Goal: Task Accomplishment & Management: Use online tool/utility

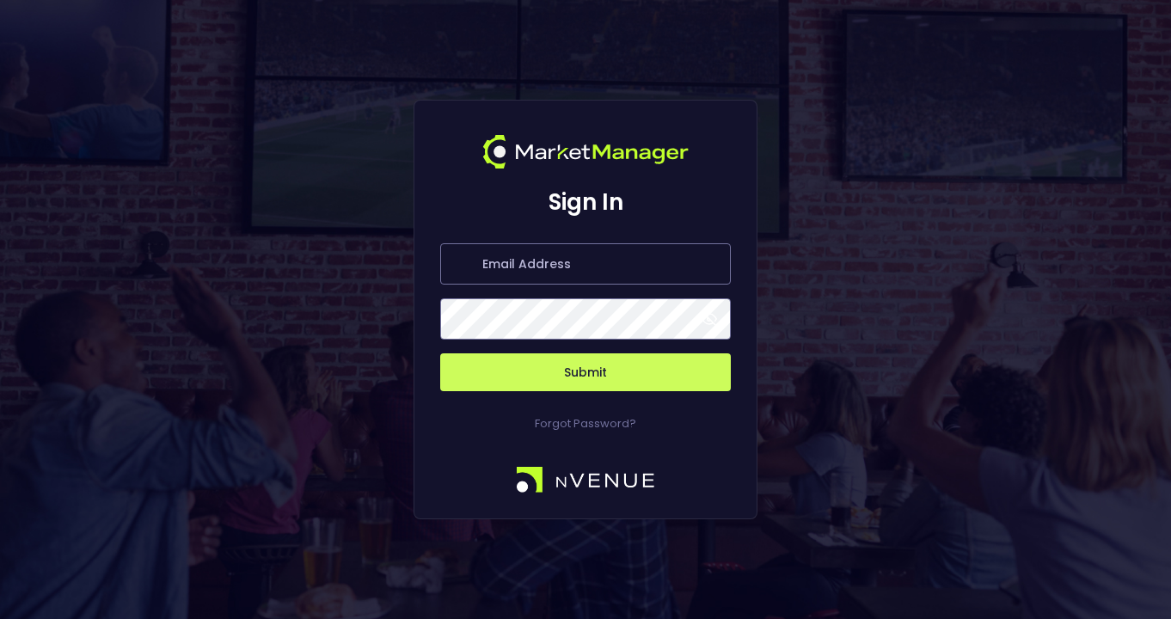
type input "[PERSON_NAME][EMAIL_ADDRESS][DOMAIN_NAME]"
click at [714, 324] on span at bounding box center [709, 318] width 15 height 15
click at [574, 381] on button "Submit" at bounding box center [585, 372] width 291 height 38
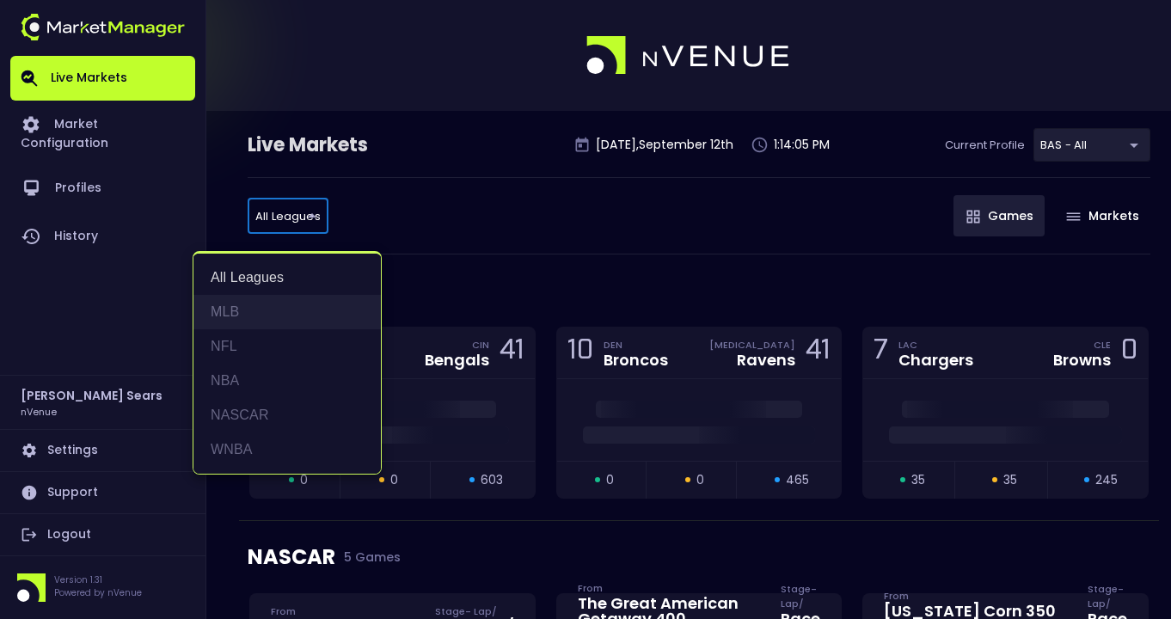
click at [246, 307] on li "MLB" at bounding box center [286, 312] width 187 height 34
type input "MLB"
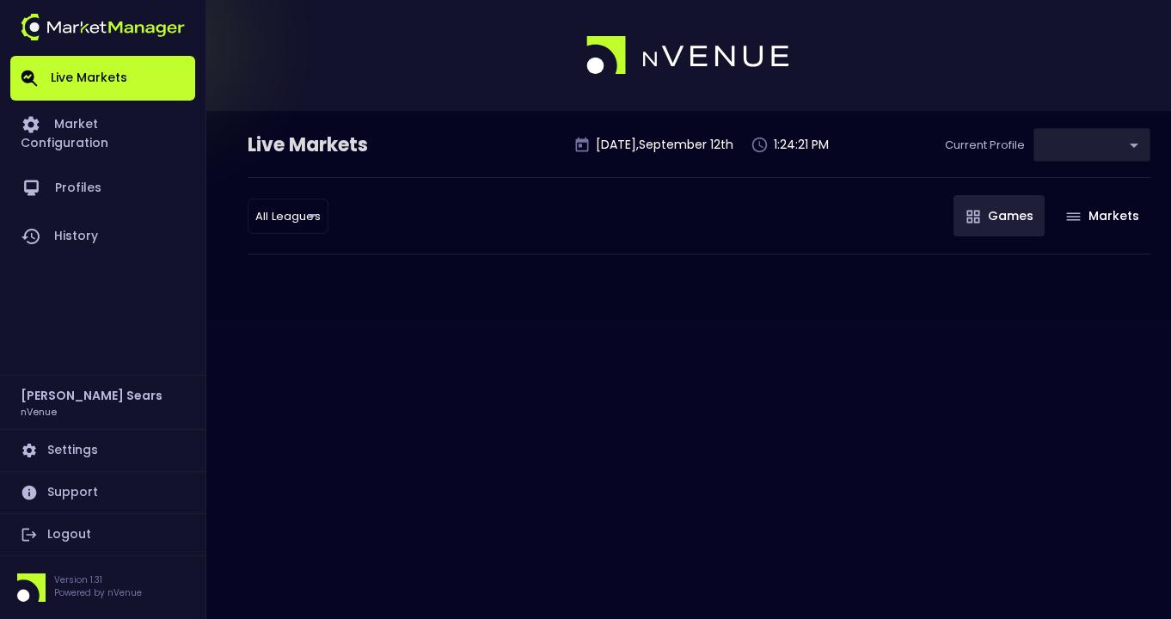
type input "0d810fa5-e353-4d9c-b11d-31f095cae871"
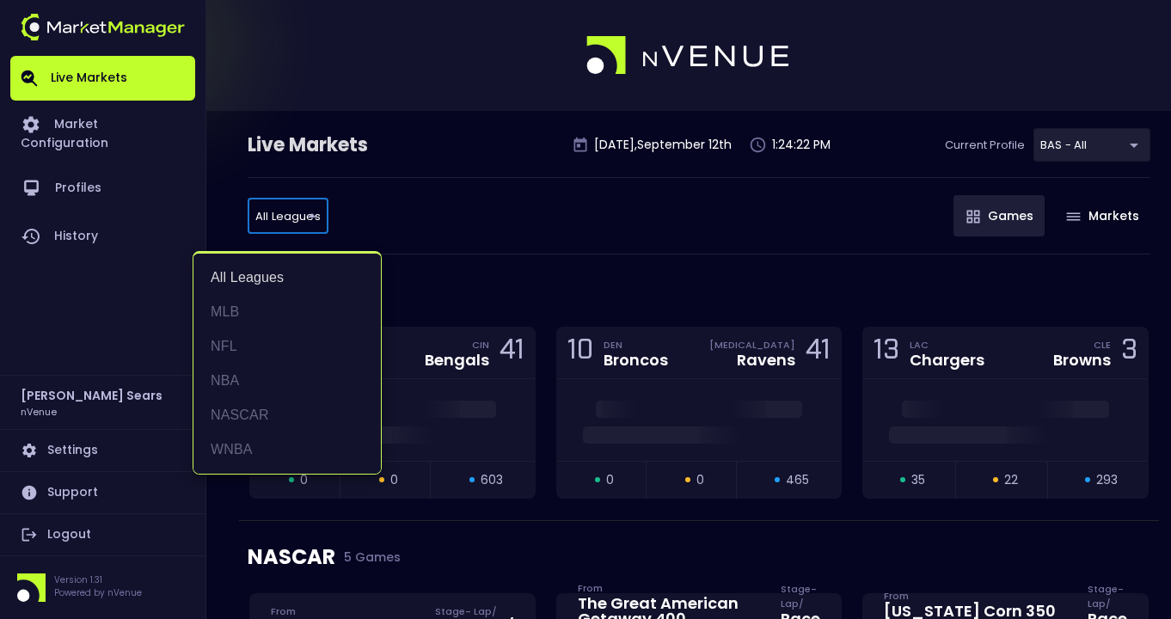
click at [236, 311] on li "MLB" at bounding box center [286, 312] width 187 height 34
type input "MLB"
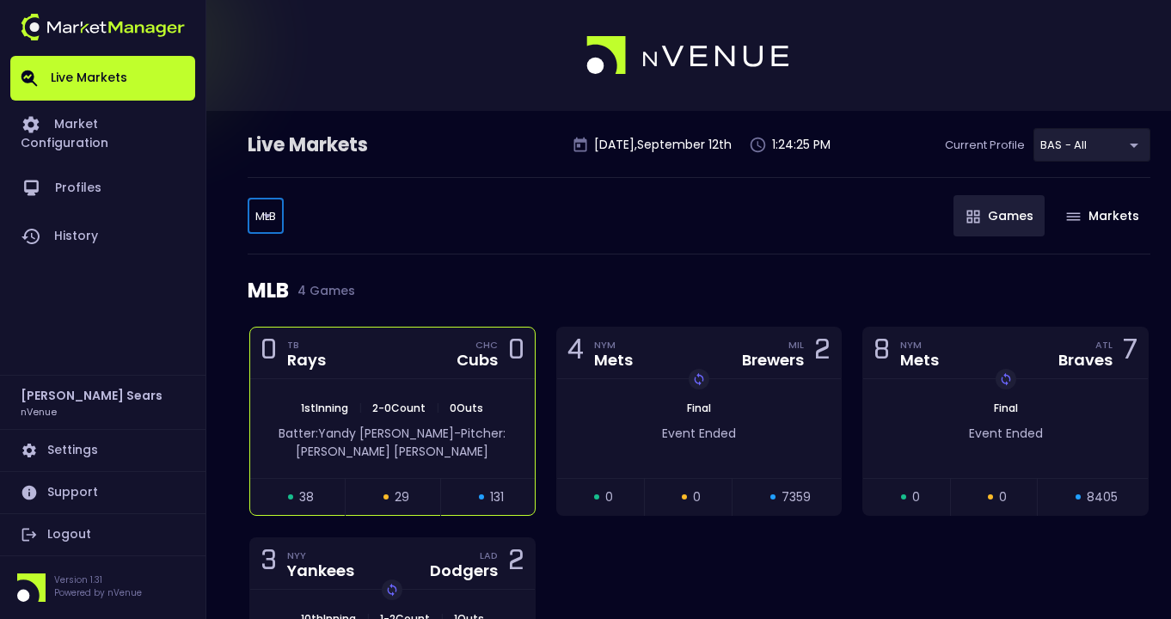
click at [438, 425] on span "Pitcher: [PERSON_NAME]" at bounding box center [401, 442] width 210 height 35
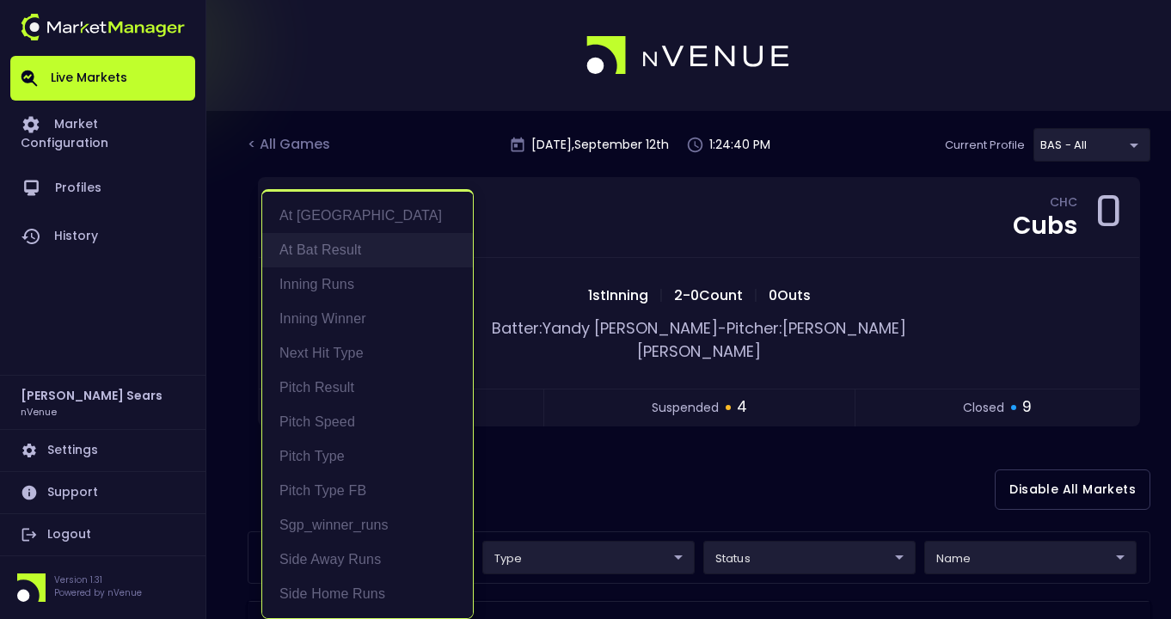
click at [365, 244] on li "At Bat Result" at bounding box center [367, 250] width 211 height 34
type input "At Bat Result"
drag, startPoint x: 531, startPoint y: 472, endPoint x: 545, endPoint y: 475, distance: 14.2
click at [533, 471] on div at bounding box center [585, 309] width 1171 height 619
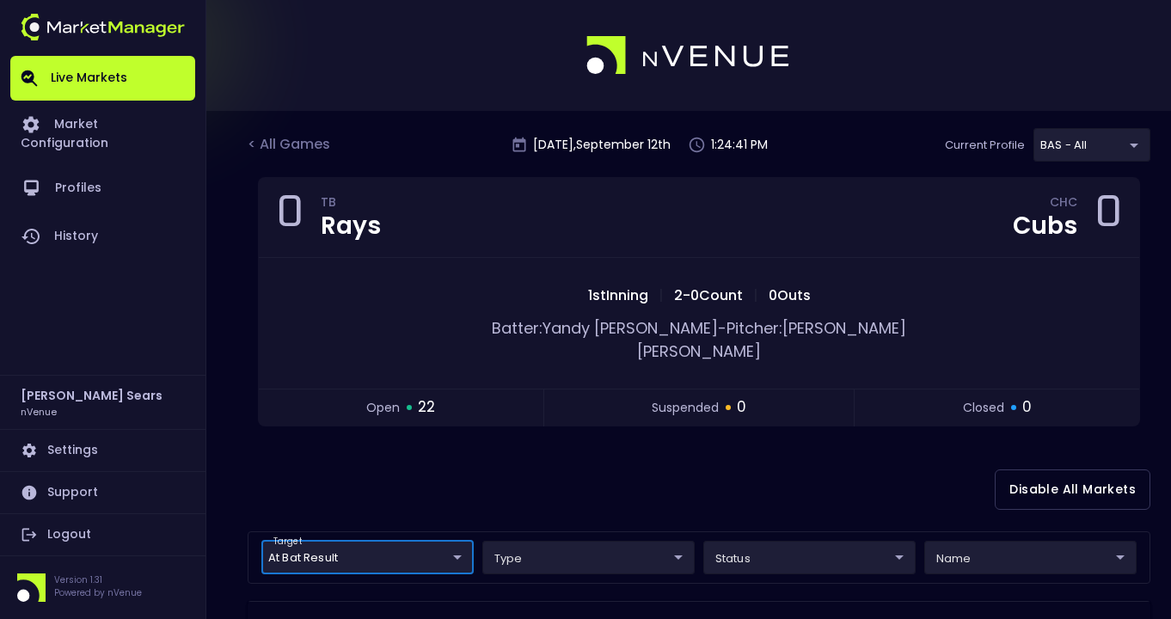
scroll to position [0, 0]
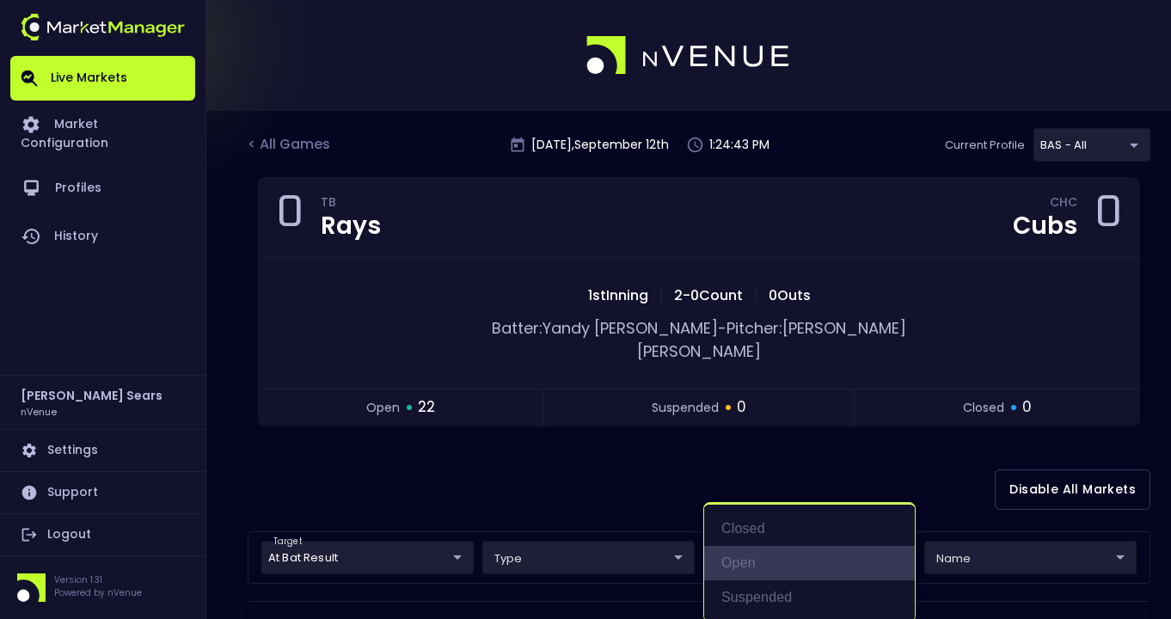
click at [761, 566] on li "open" at bounding box center [809, 563] width 211 height 34
type input "open"
click at [625, 462] on div at bounding box center [585, 309] width 1171 height 619
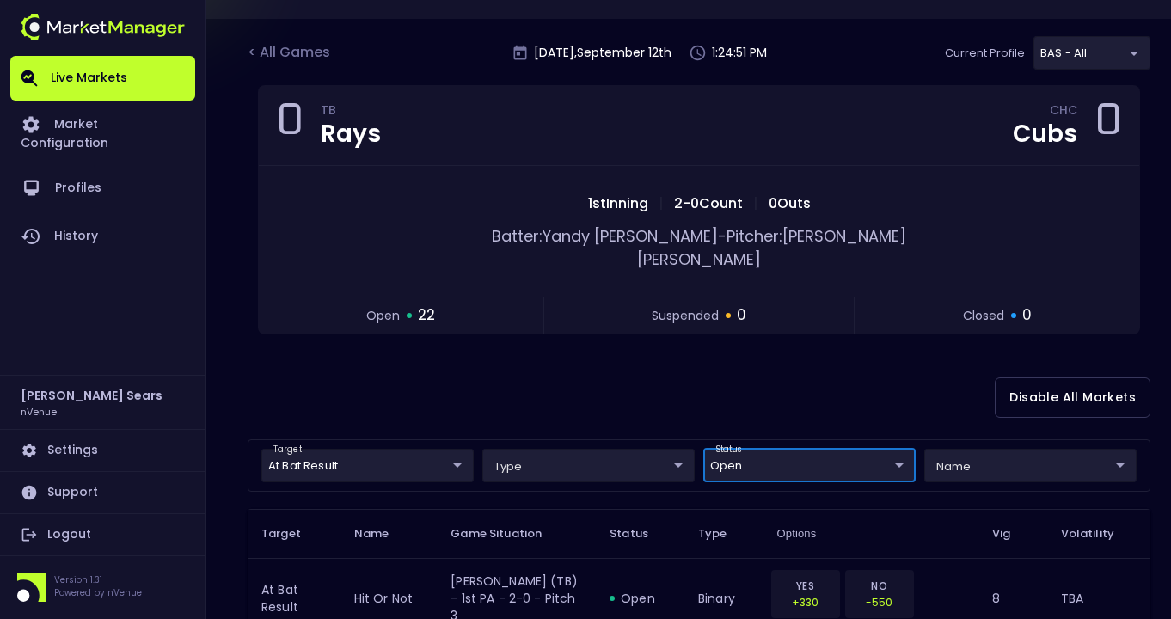
scroll to position [113, 0]
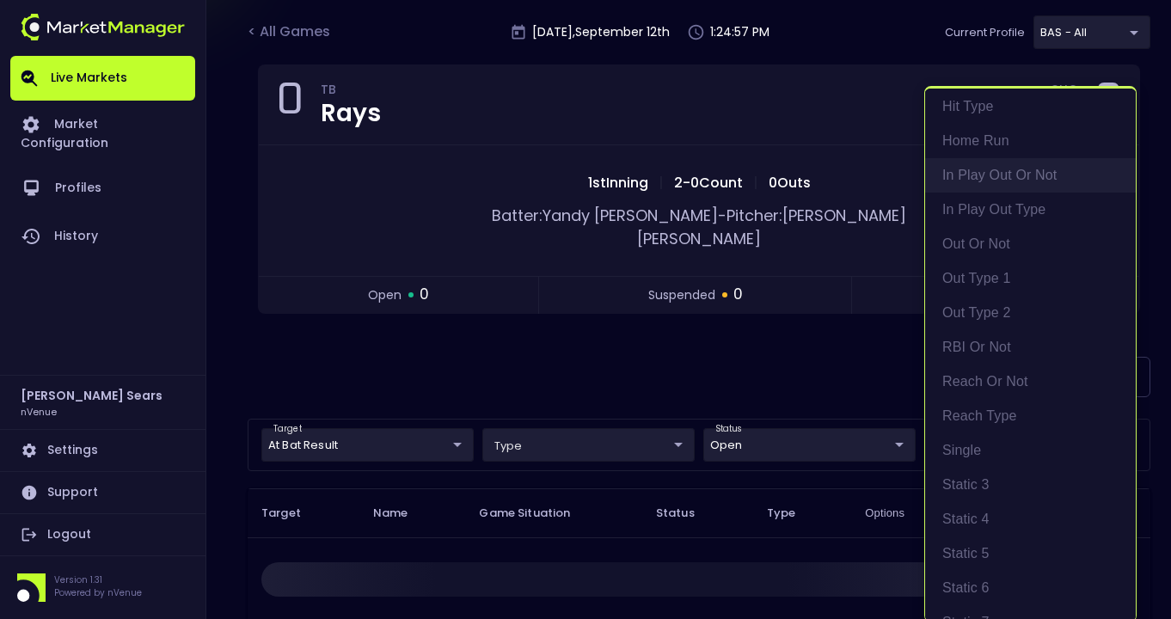
scroll to position [316, 0]
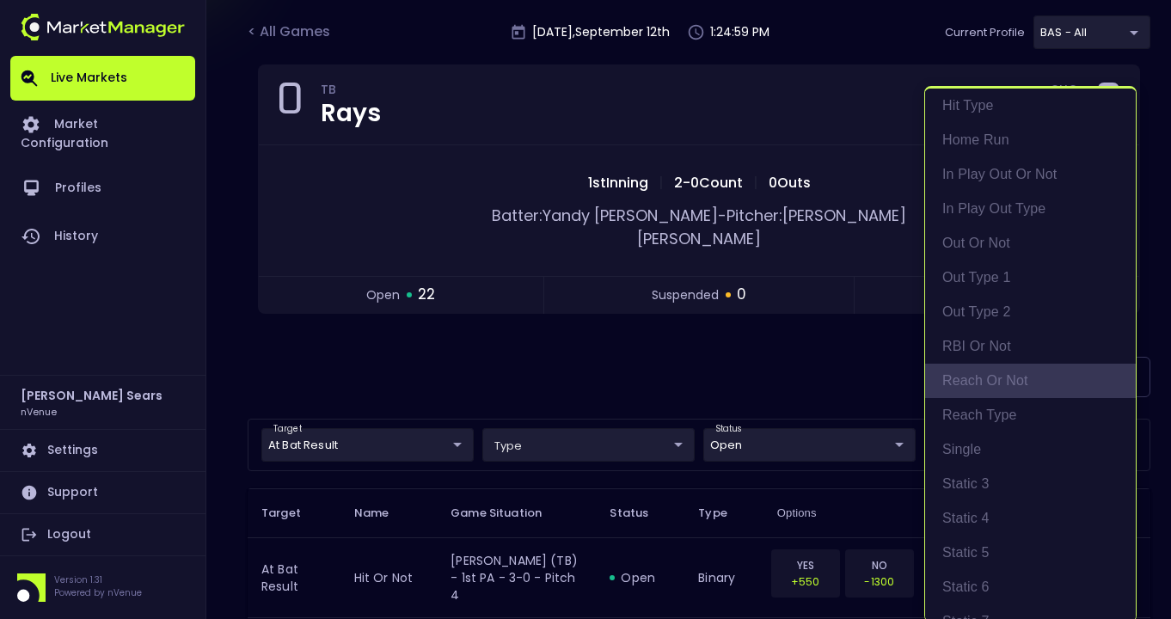
click at [1004, 380] on li "reach or not" at bounding box center [1030, 381] width 211 height 34
type input "reach or not"
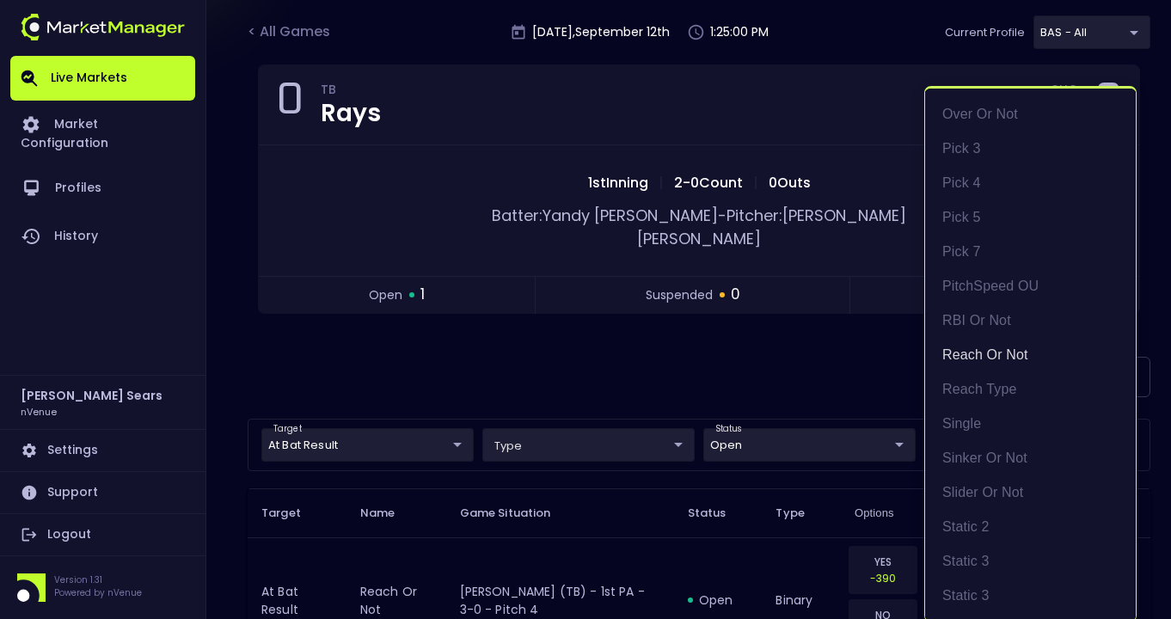
click at [812, 351] on div at bounding box center [585, 309] width 1171 height 619
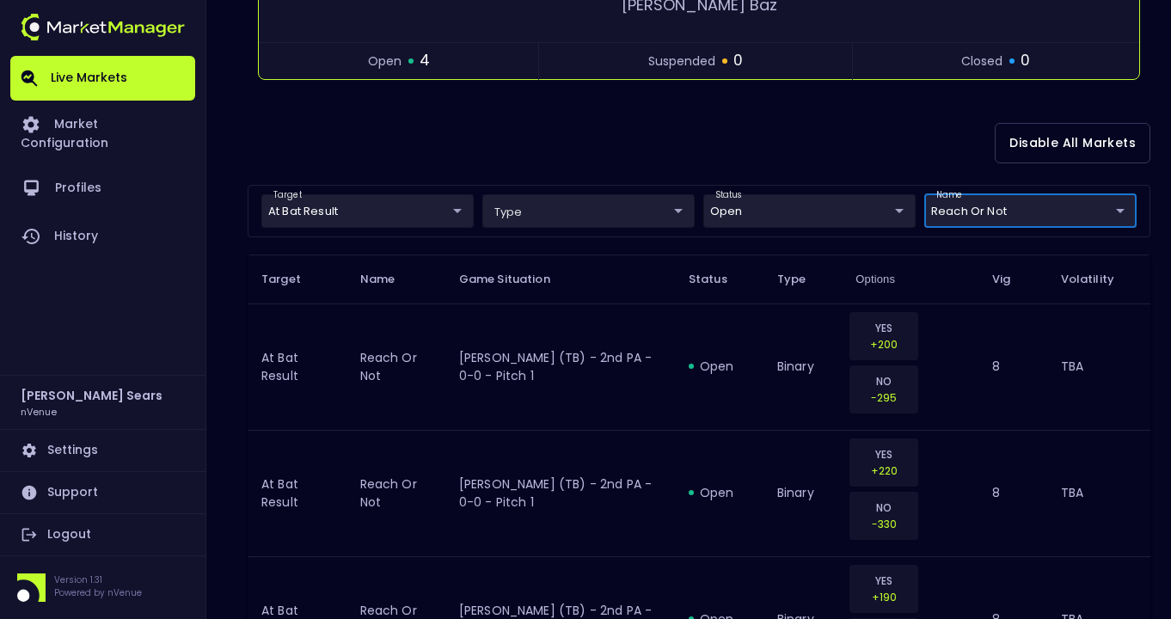
scroll to position [0, 0]
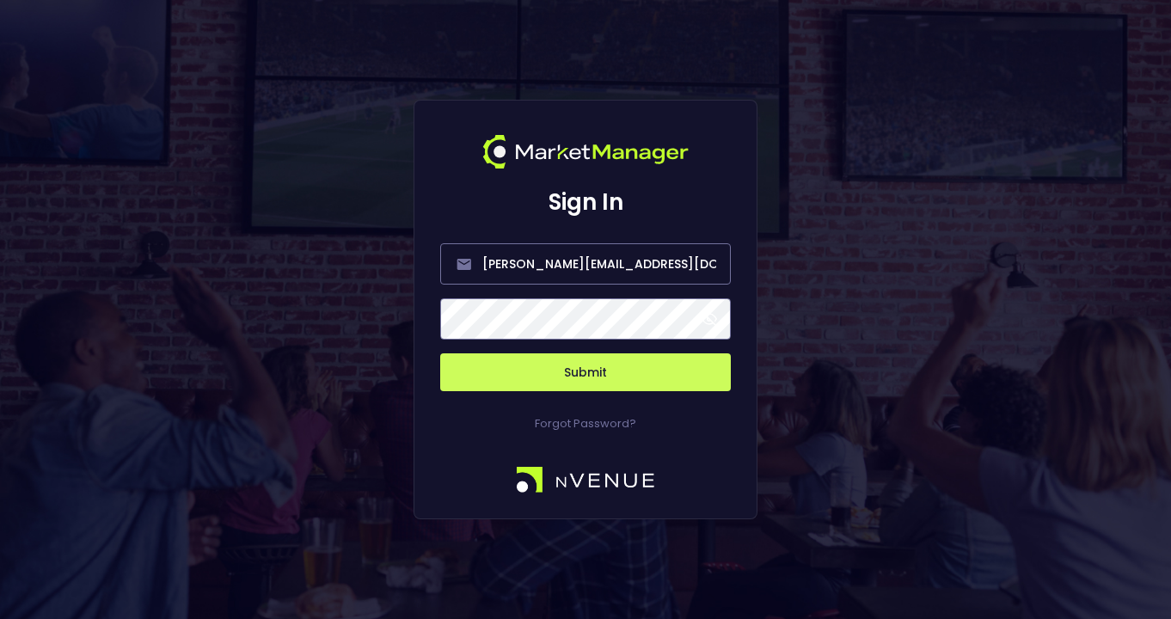
click at [706, 315] on span at bounding box center [709, 318] width 15 height 15
click at [632, 377] on button "Submit" at bounding box center [585, 372] width 291 height 38
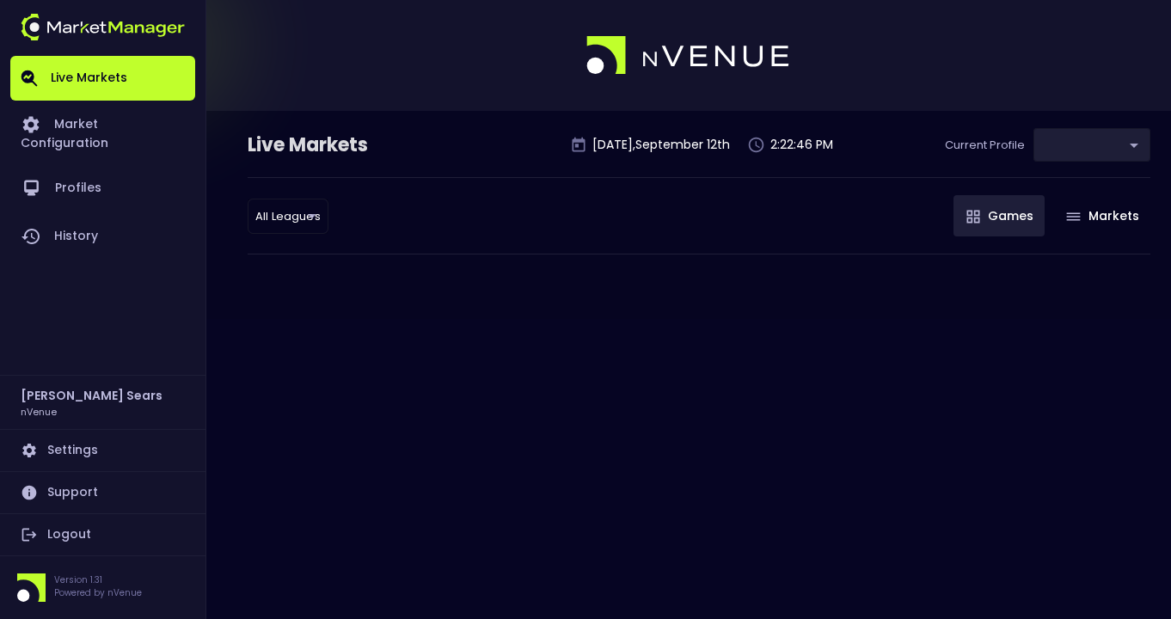
type input "0d810fa5-e353-4d9c-b11d-31f095cae871"
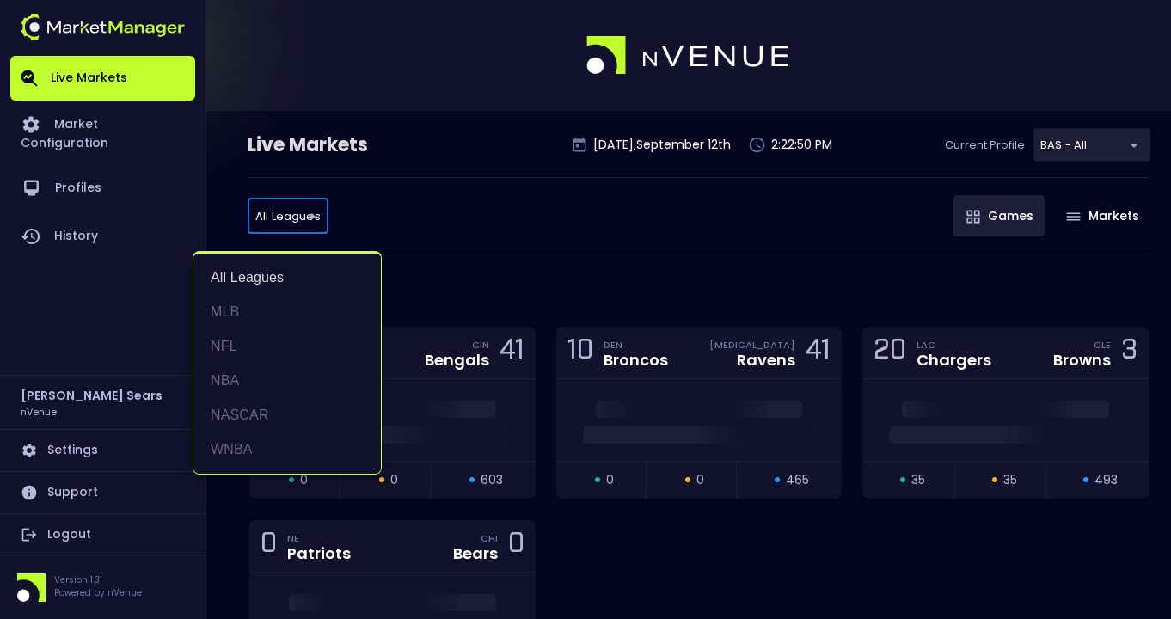
click at [223, 311] on li "MLB" at bounding box center [286, 312] width 187 height 34
type input "MLB"
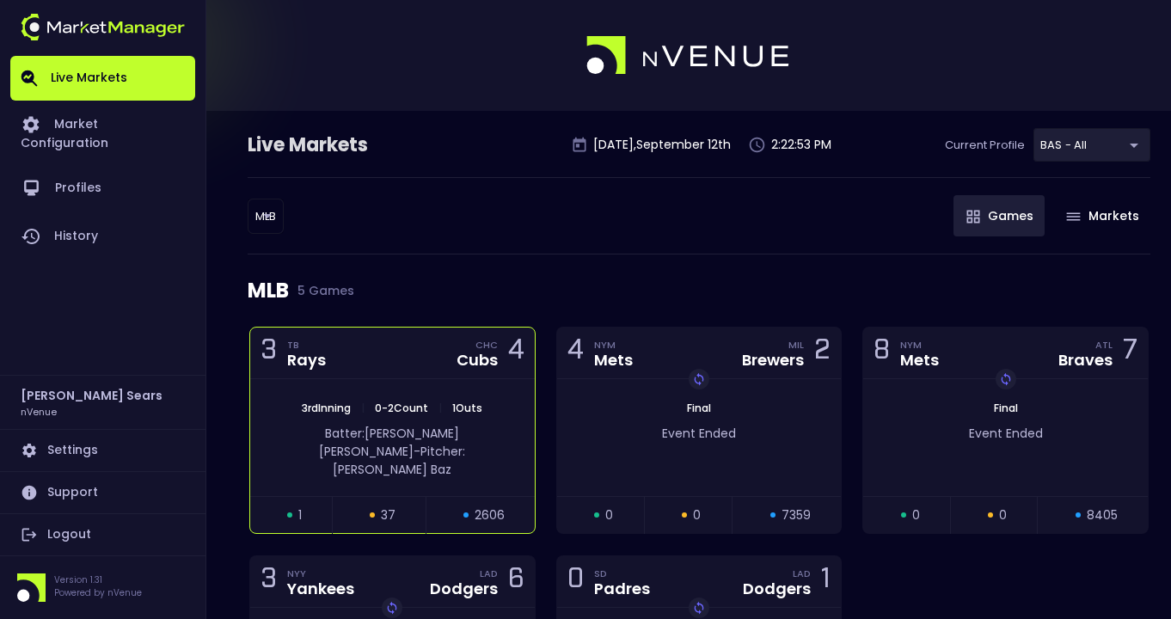
click at [503, 425] on div "Batter: [PERSON_NAME]: [PERSON_NAME]" at bounding box center [392, 452] width 233 height 54
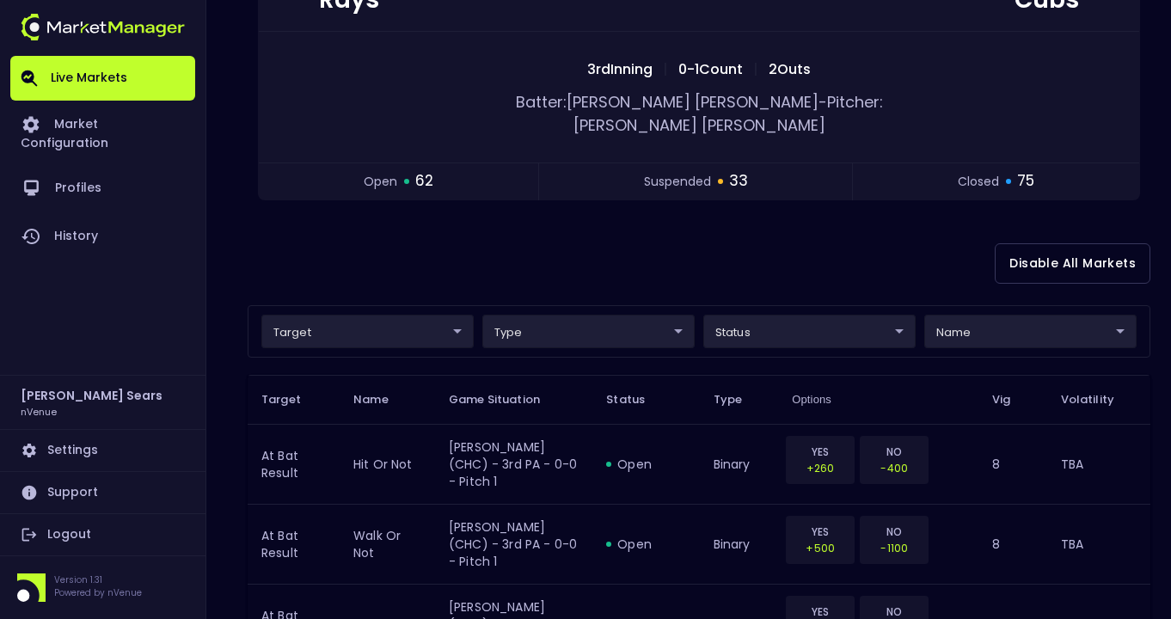
scroll to position [229, 0]
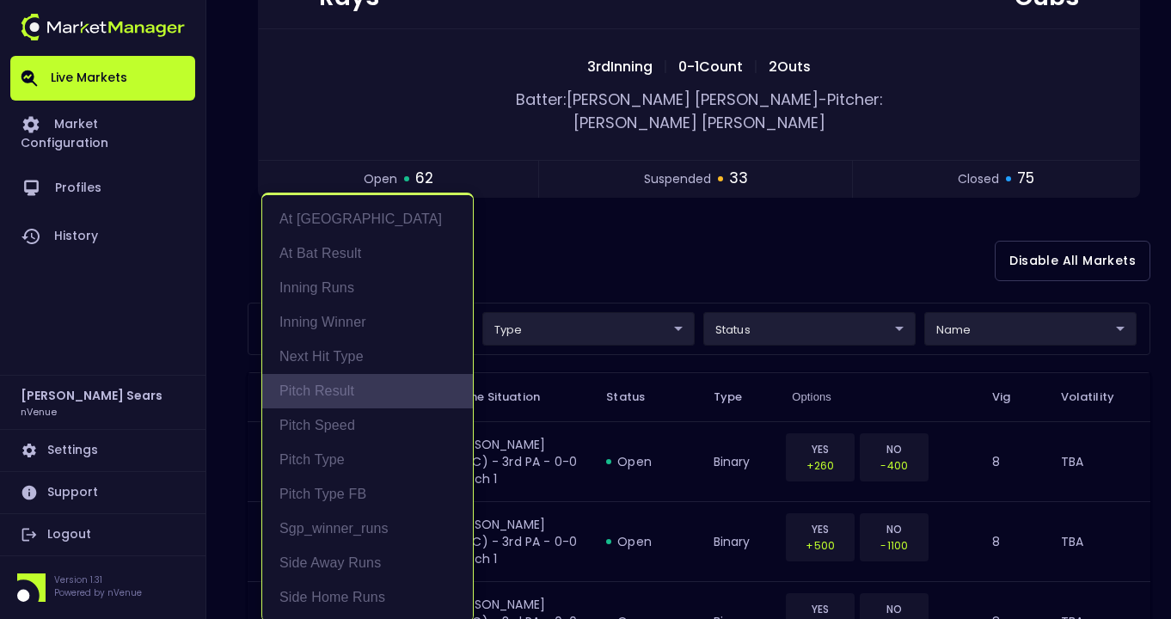
click at [351, 390] on li "Pitch Result" at bounding box center [367, 391] width 211 height 34
type input "Pitch Result"
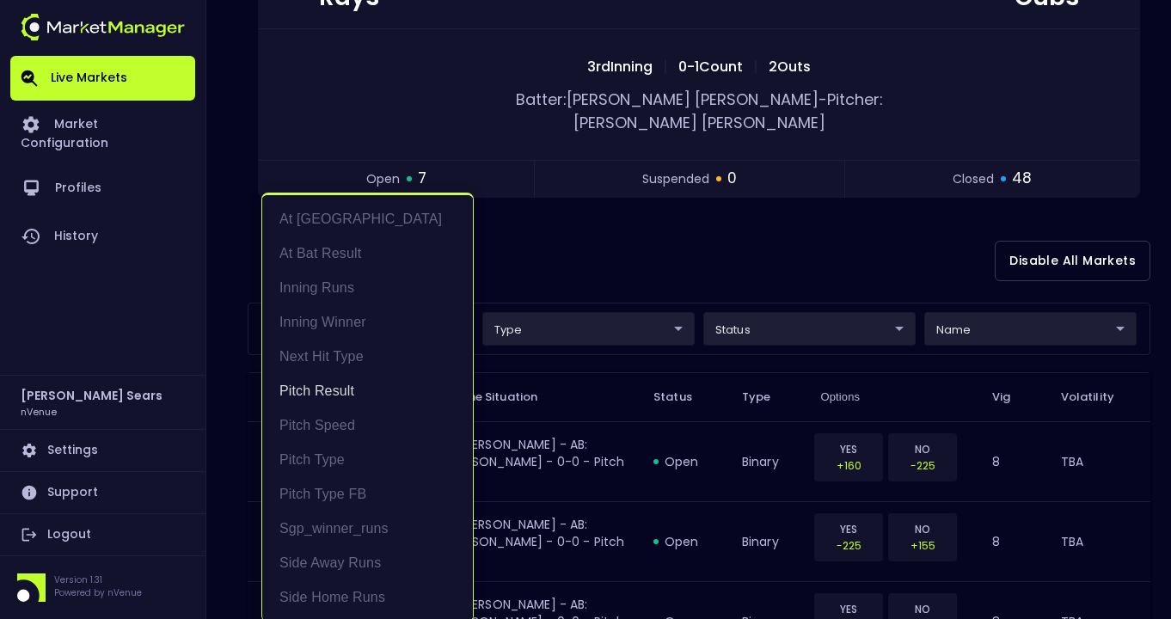
click at [616, 224] on div at bounding box center [585, 309] width 1171 height 619
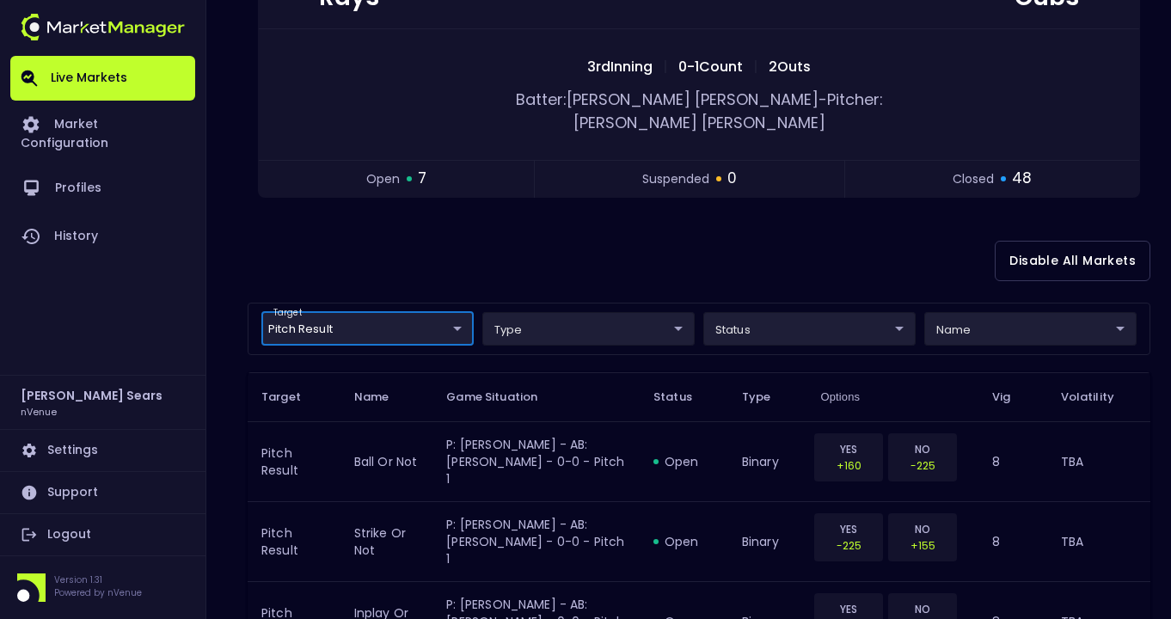
scroll to position [0, 0]
drag, startPoint x: 815, startPoint y: 325, endPoint x: 813, endPoint y: 311, distance: 13.9
click at [815, 325] on div "target Pitch Result Pitch Result ​ type ​ ​ status ​ ​ name ​ ​" at bounding box center [699, 329] width 903 height 52
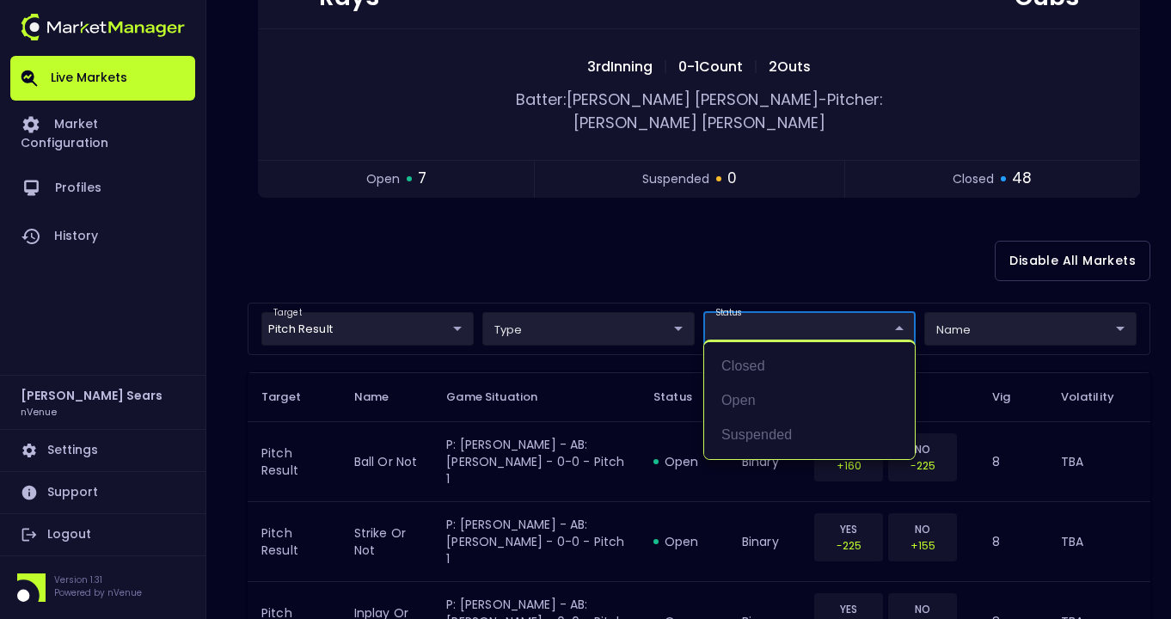
click at [744, 398] on li "open" at bounding box center [809, 400] width 211 height 34
type input "open"
click at [668, 225] on div at bounding box center [585, 309] width 1171 height 619
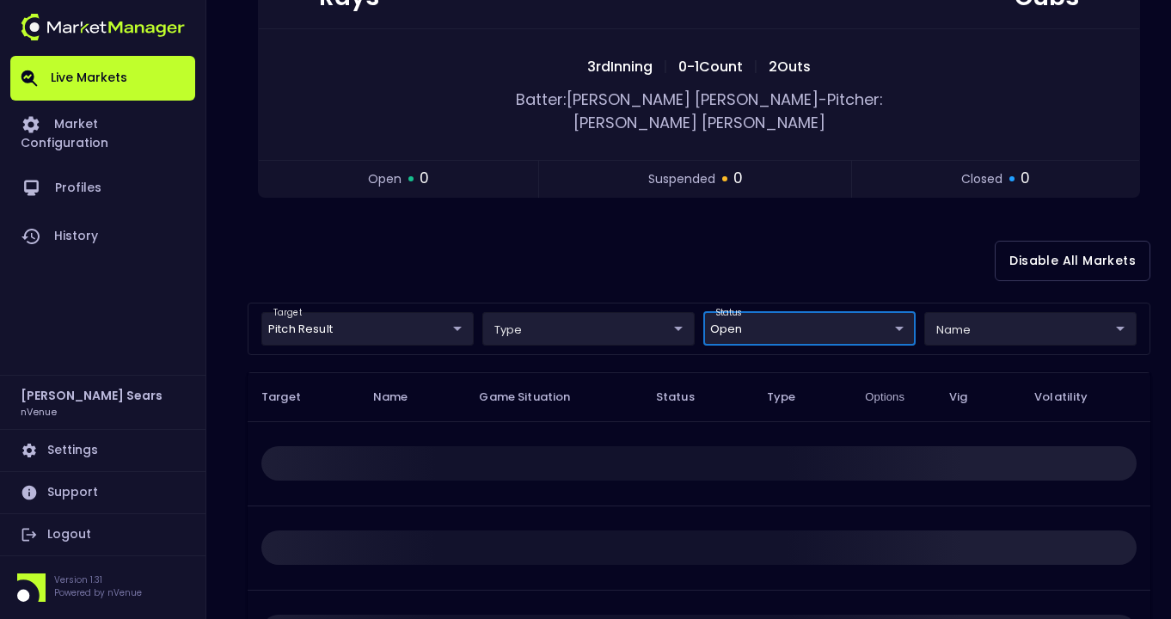
click at [426, 309] on body "Live Markets Market Configuration Profiles History [PERSON_NAME] nVenue Setting…" at bounding box center [585, 308] width 1171 height 1074
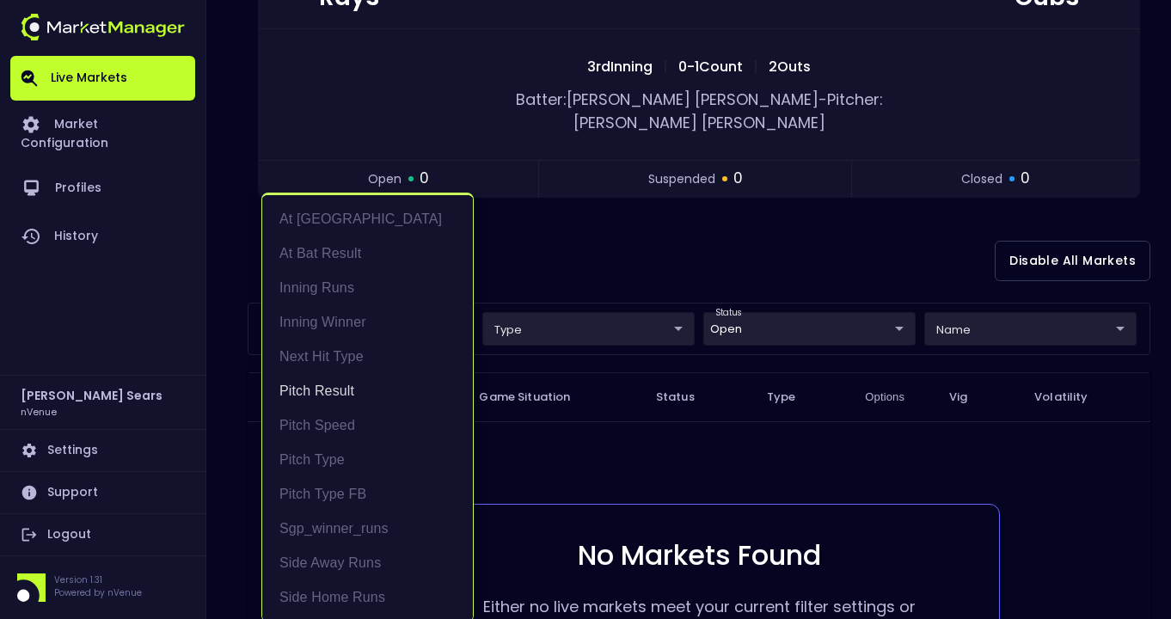
click at [583, 241] on div at bounding box center [585, 309] width 1171 height 619
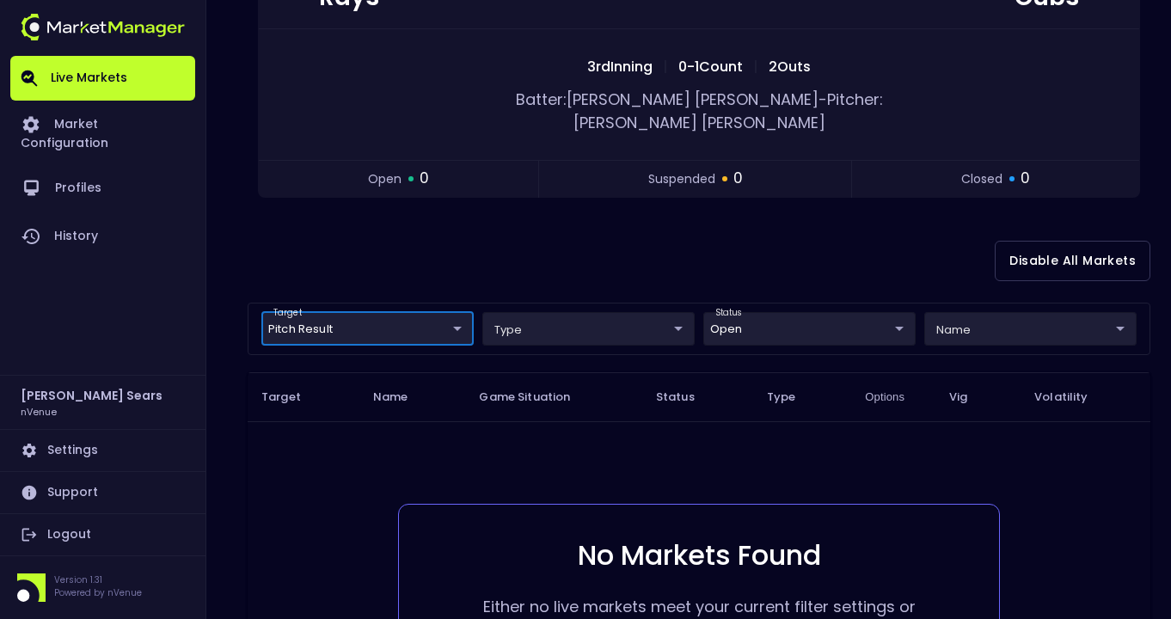
click at [1000, 311] on body "Live Markets Market Configuration Profiles History [PERSON_NAME] nVenue Setting…" at bounding box center [585, 308] width 1171 height 1074
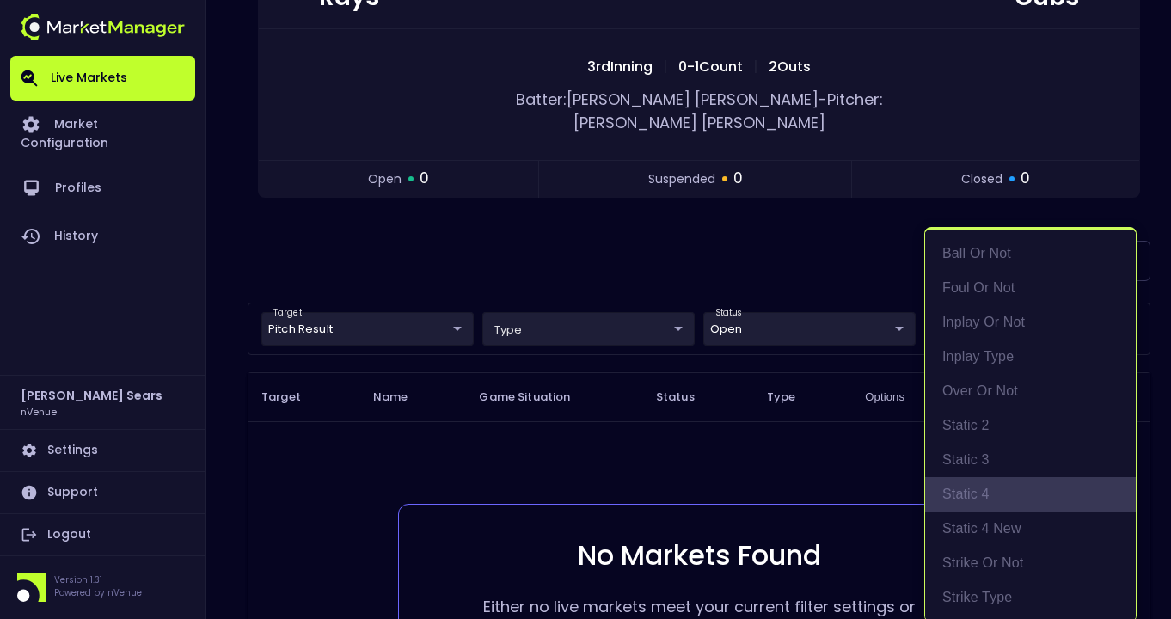
click at [975, 490] on li "static 4" at bounding box center [1030, 494] width 211 height 34
type input "static 4"
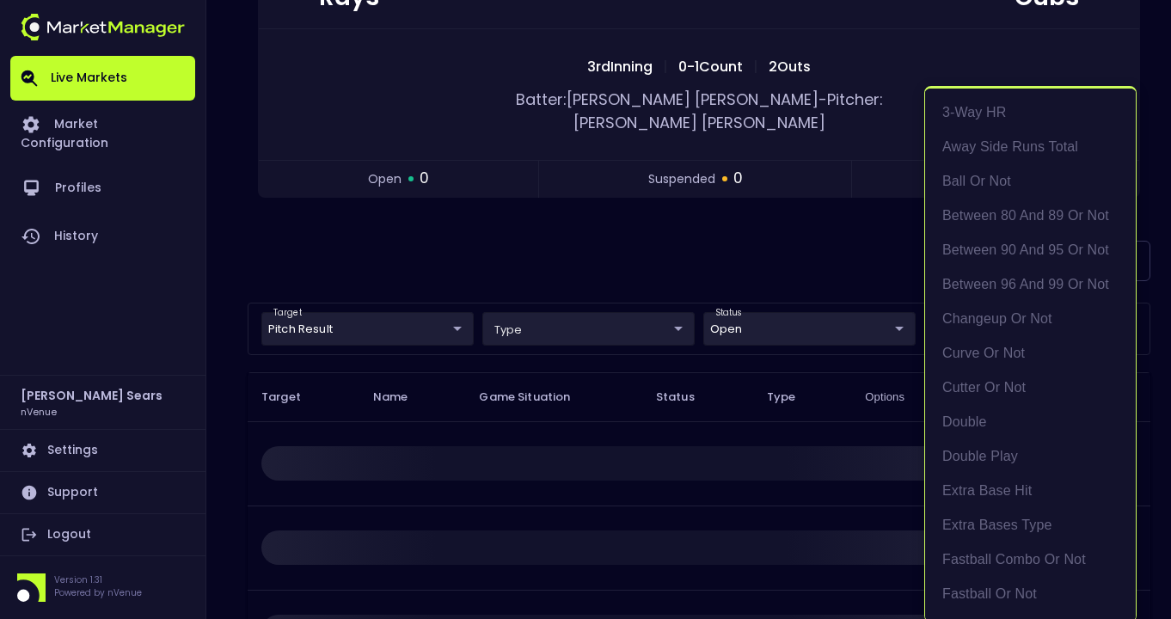
scroll to position [1786, 0]
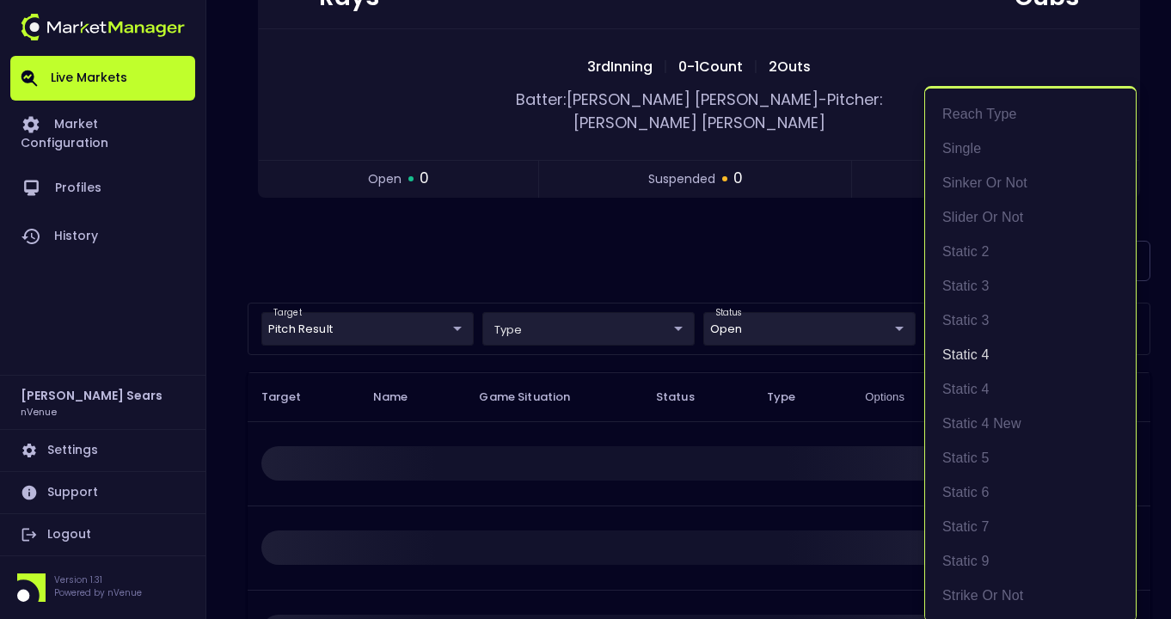
click at [770, 250] on div at bounding box center [585, 309] width 1171 height 619
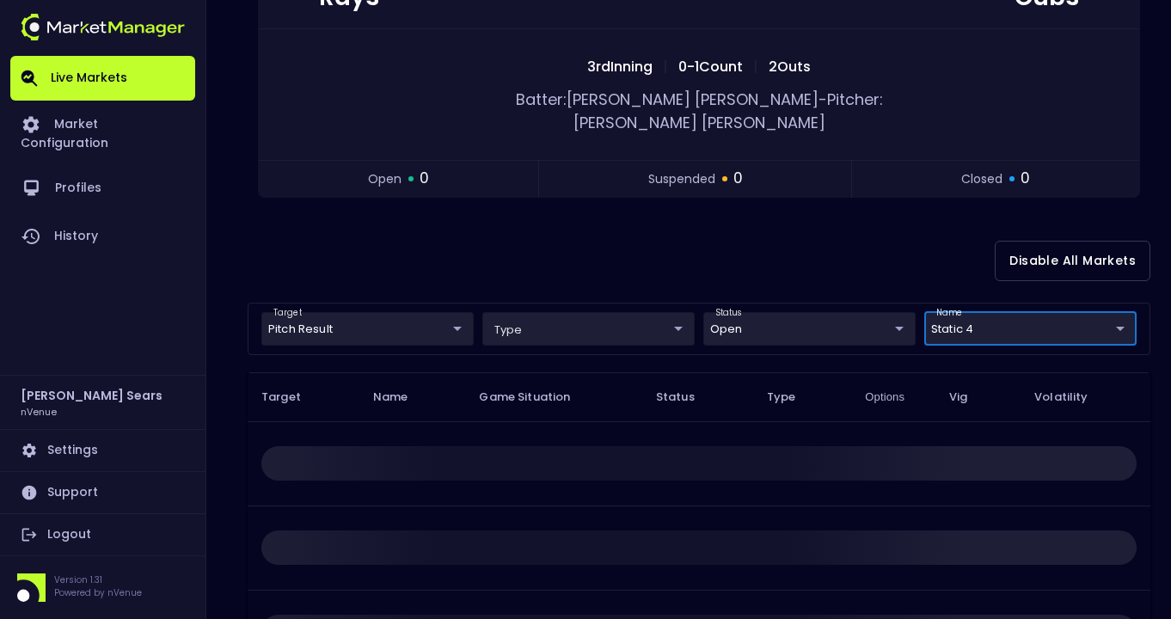
scroll to position [0, 0]
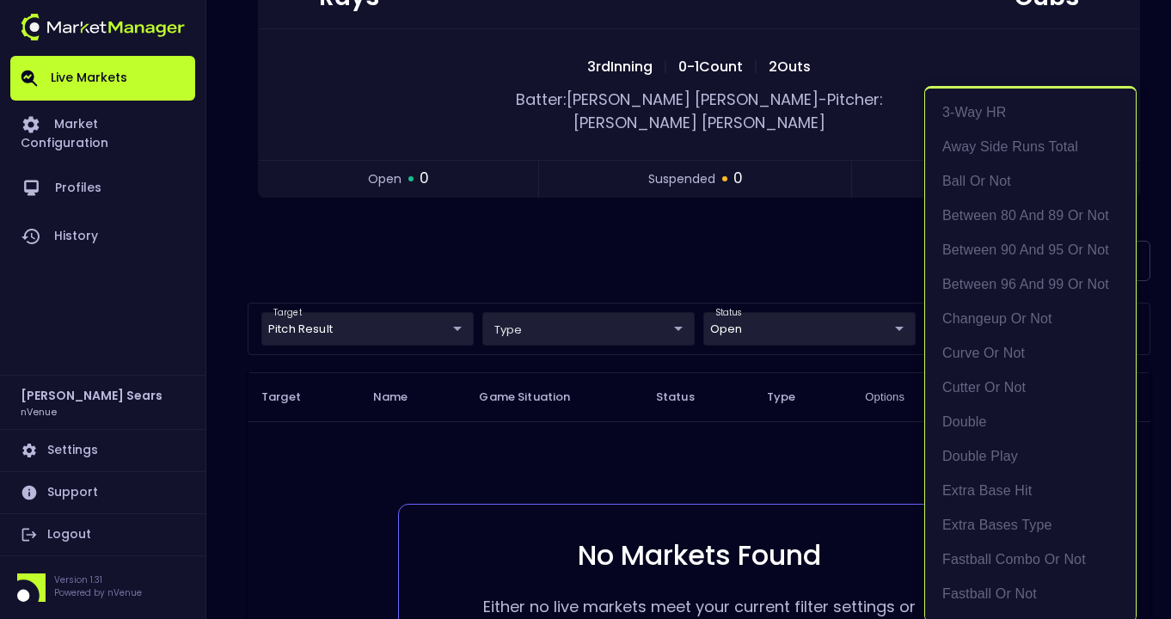
click at [1026, 309] on body "Live Markets Market Configuration Profiles History [PERSON_NAME] nVenue Setting…" at bounding box center [585, 308] width 1171 height 1074
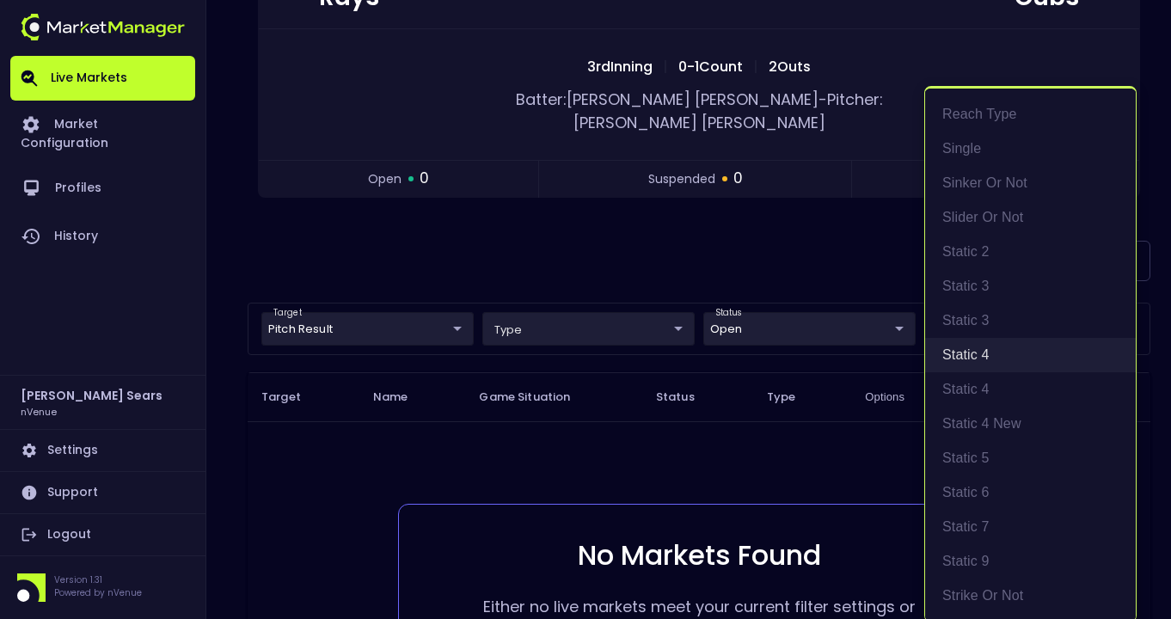
click at [987, 352] on li "static 4" at bounding box center [1030, 355] width 211 height 34
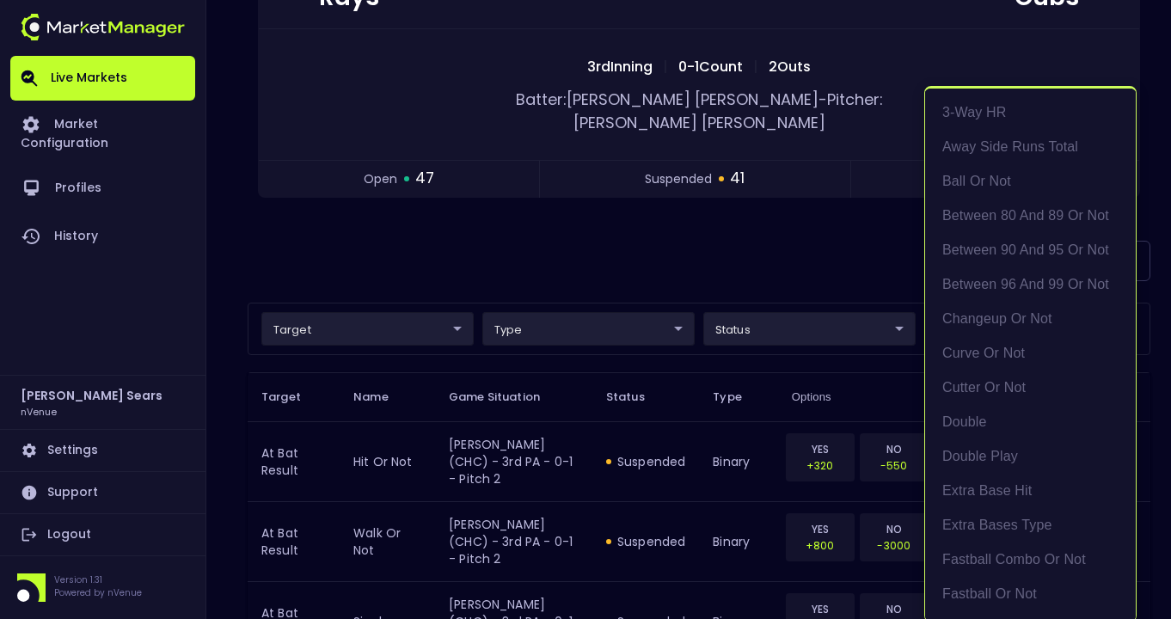
click at [683, 230] on div at bounding box center [585, 309] width 1171 height 619
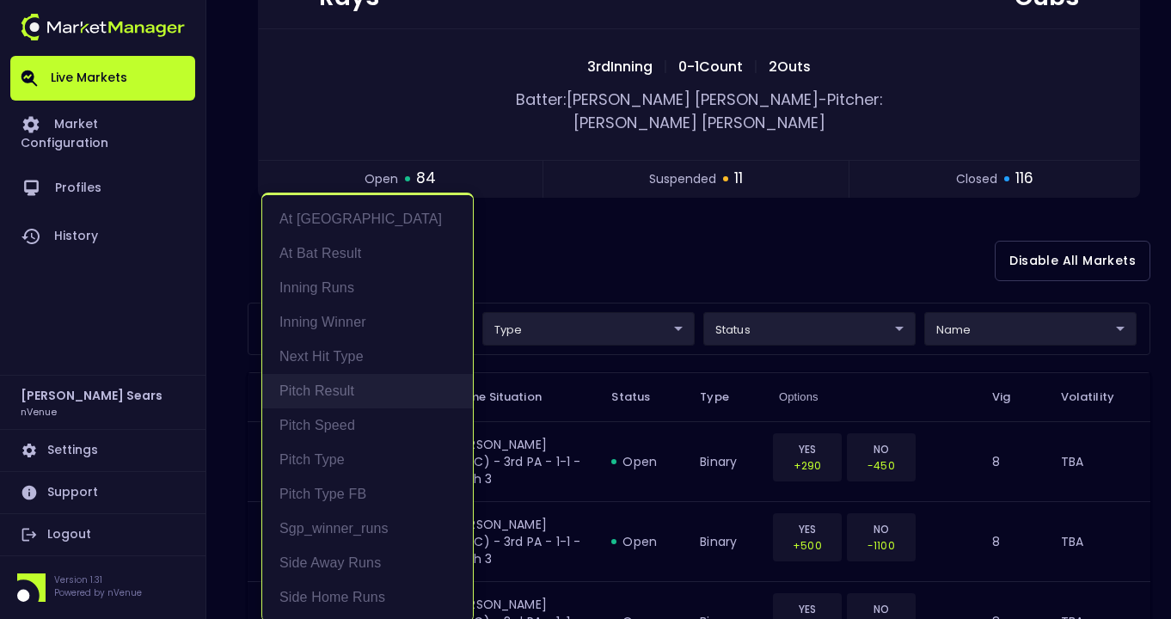
click at [377, 392] on li "Pitch Result" at bounding box center [367, 391] width 211 height 34
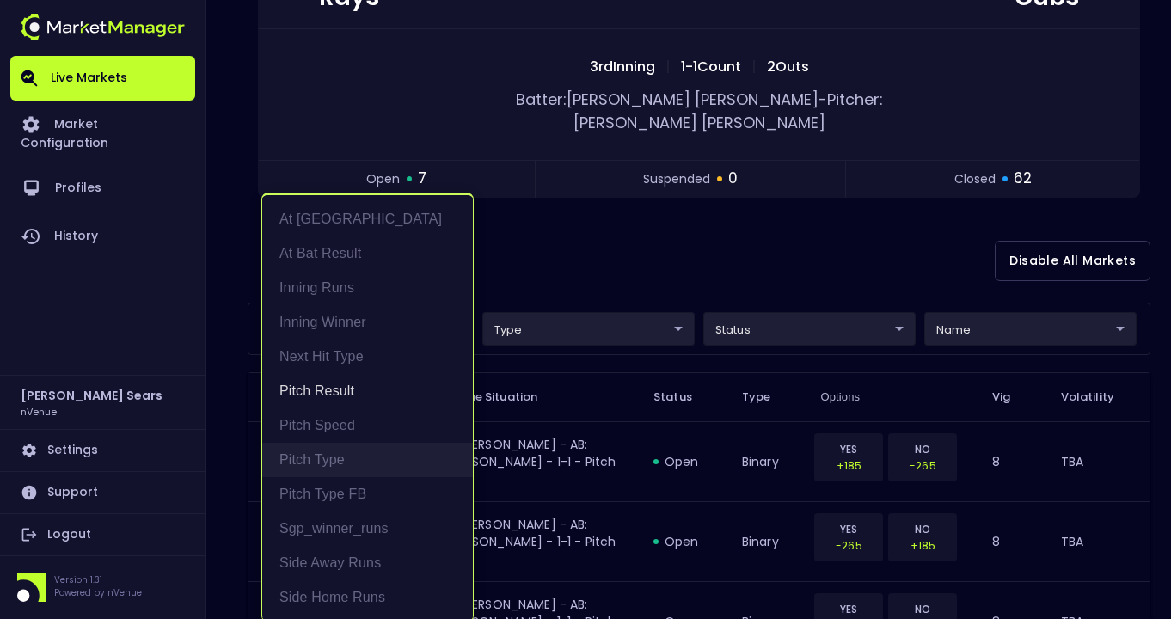
click at [341, 463] on li "Pitch Type" at bounding box center [367, 460] width 211 height 34
type input "Pitch Result,Pitch Type"
click at [758, 301] on div at bounding box center [585, 309] width 1171 height 619
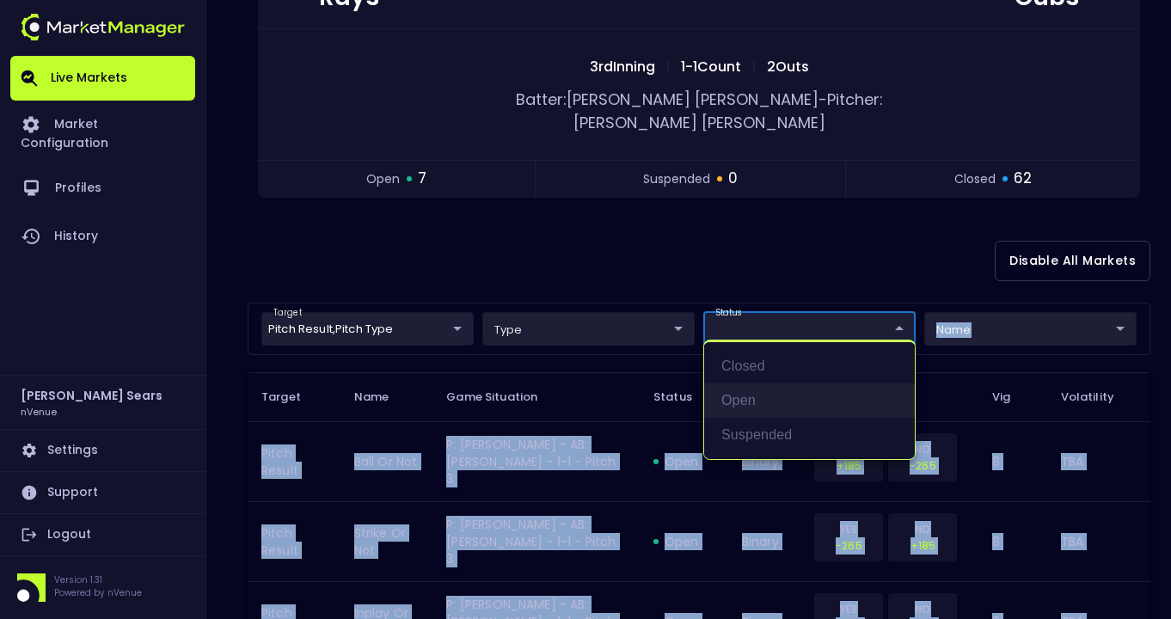
click at [753, 404] on li "open" at bounding box center [809, 400] width 211 height 34
type input "open"
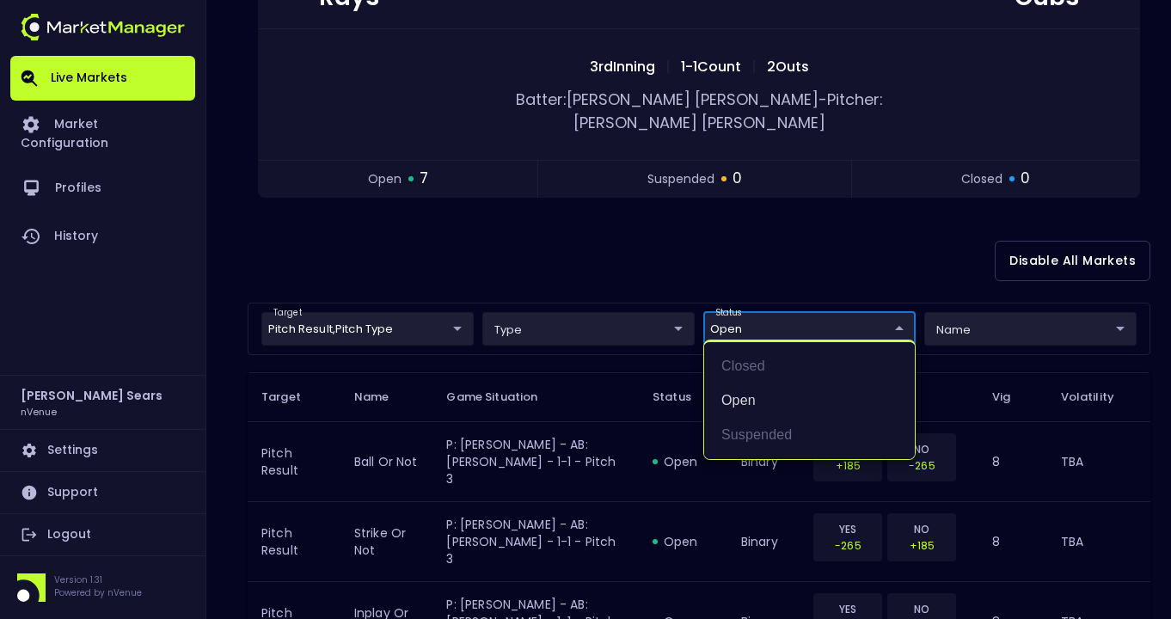
click at [627, 218] on div at bounding box center [585, 309] width 1171 height 619
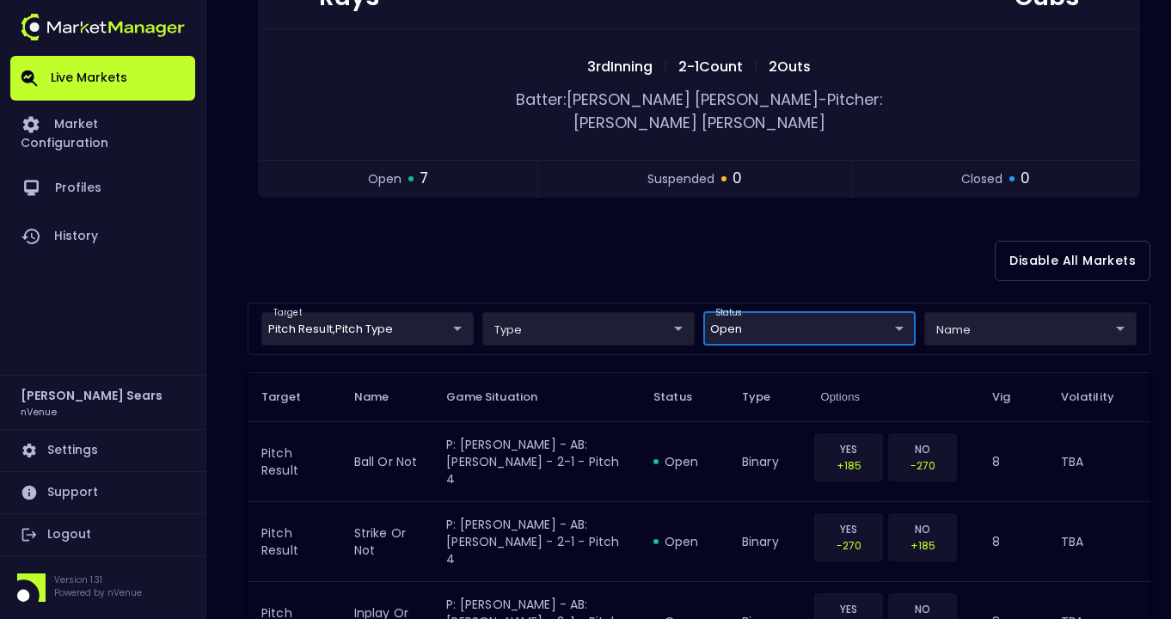
click at [445, 306] on body "Live Markets Market Configuration Profiles History [PERSON_NAME] nVenue Setting…" at bounding box center [585, 489] width 1171 height 1436
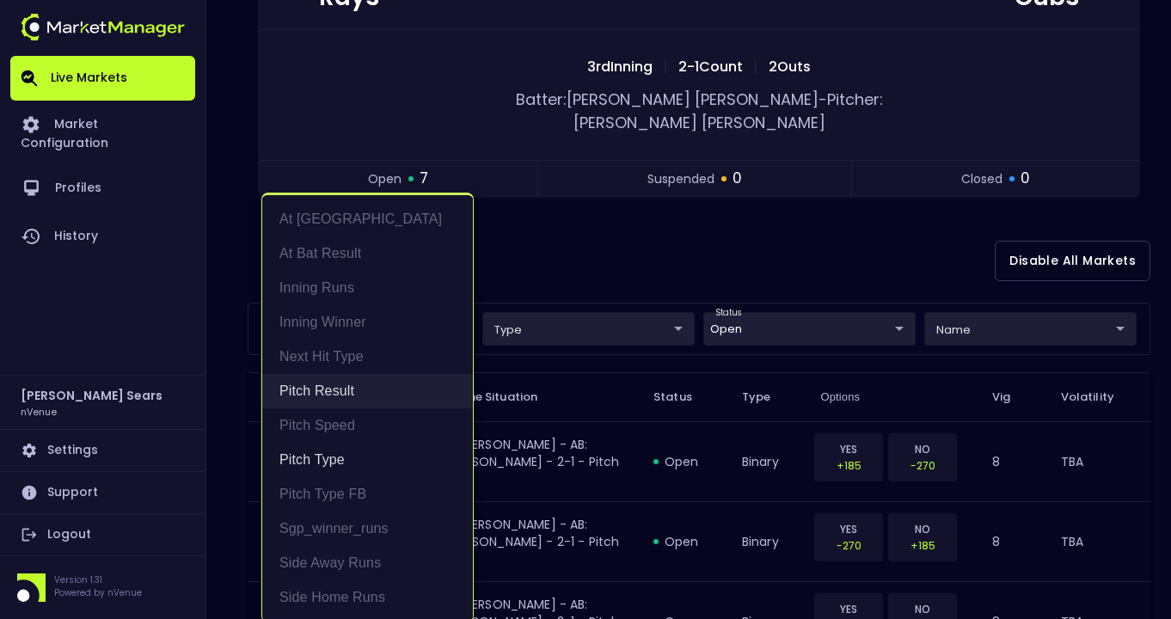
click at [347, 390] on li "Pitch Result" at bounding box center [367, 391] width 211 height 34
type input "Pitch Type"
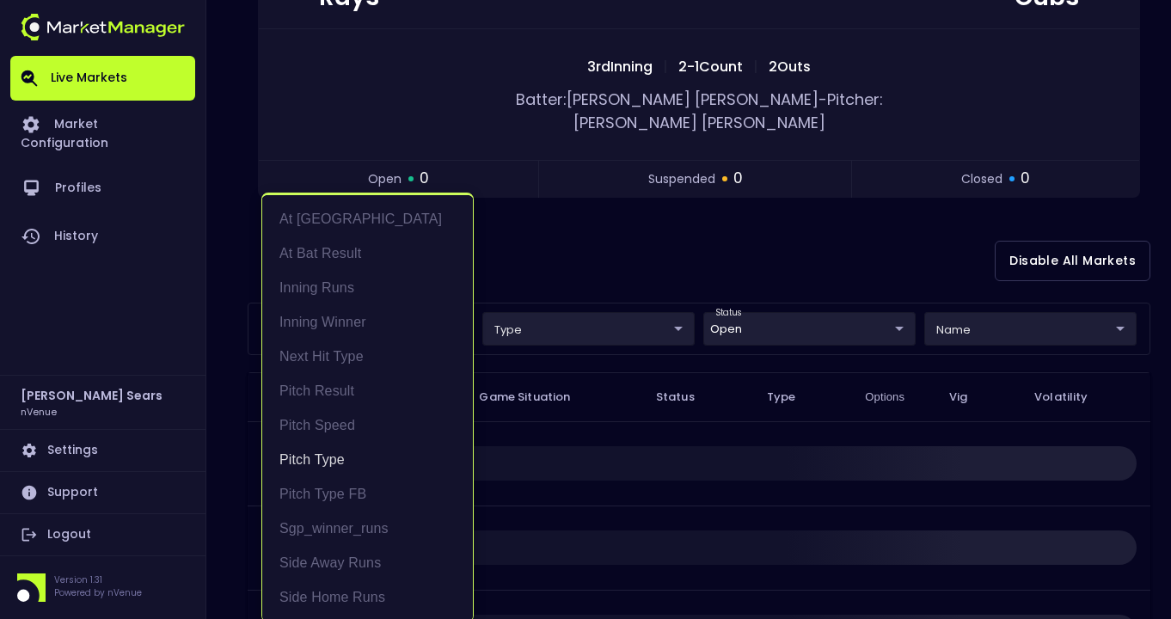
click at [567, 256] on div at bounding box center [585, 309] width 1171 height 619
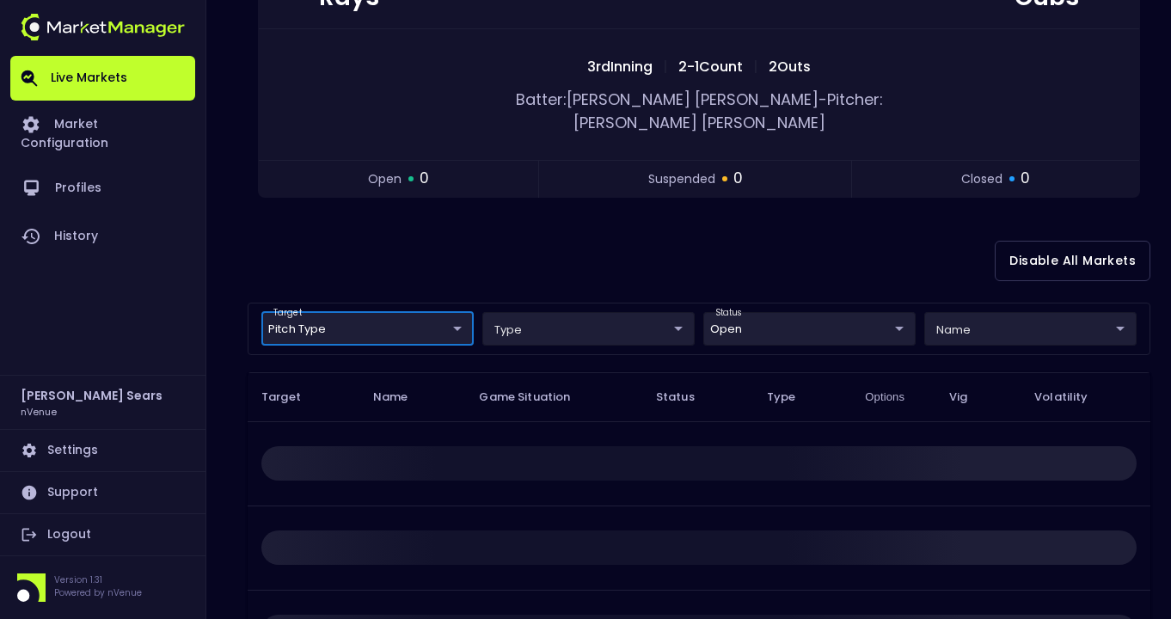
click at [999, 311] on body "Live Markets Market Configuration Profiles History [PERSON_NAME] nVenue Setting…" at bounding box center [585, 308] width 1171 height 1074
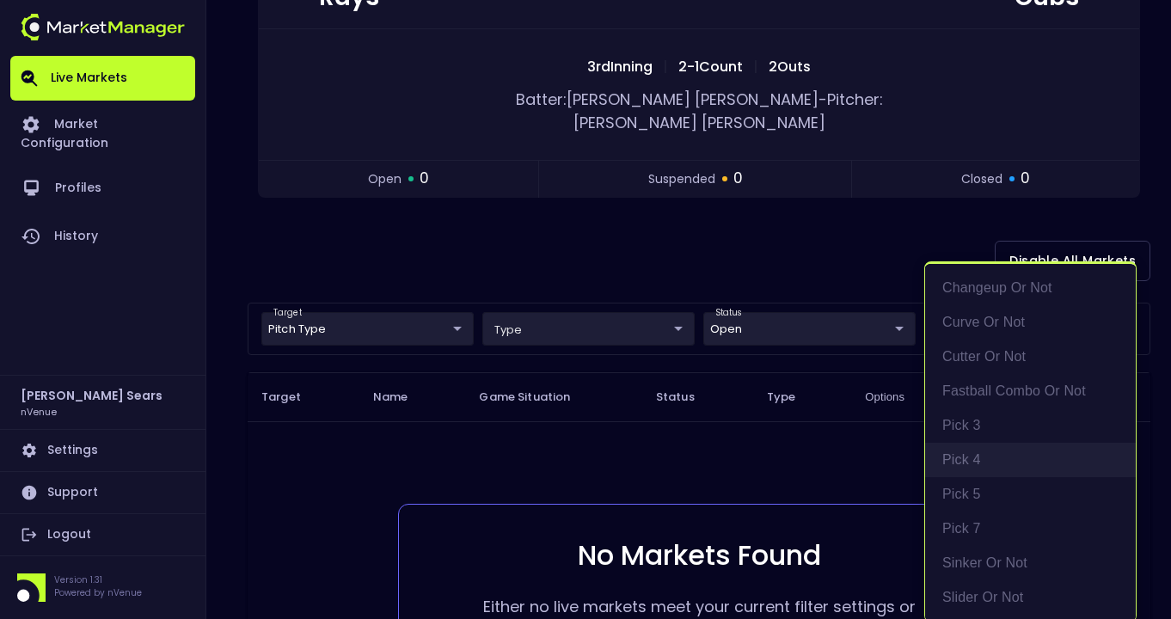
click at [977, 462] on li "Pick 4" at bounding box center [1030, 460] width 211 height 34
type input "Pick 4"
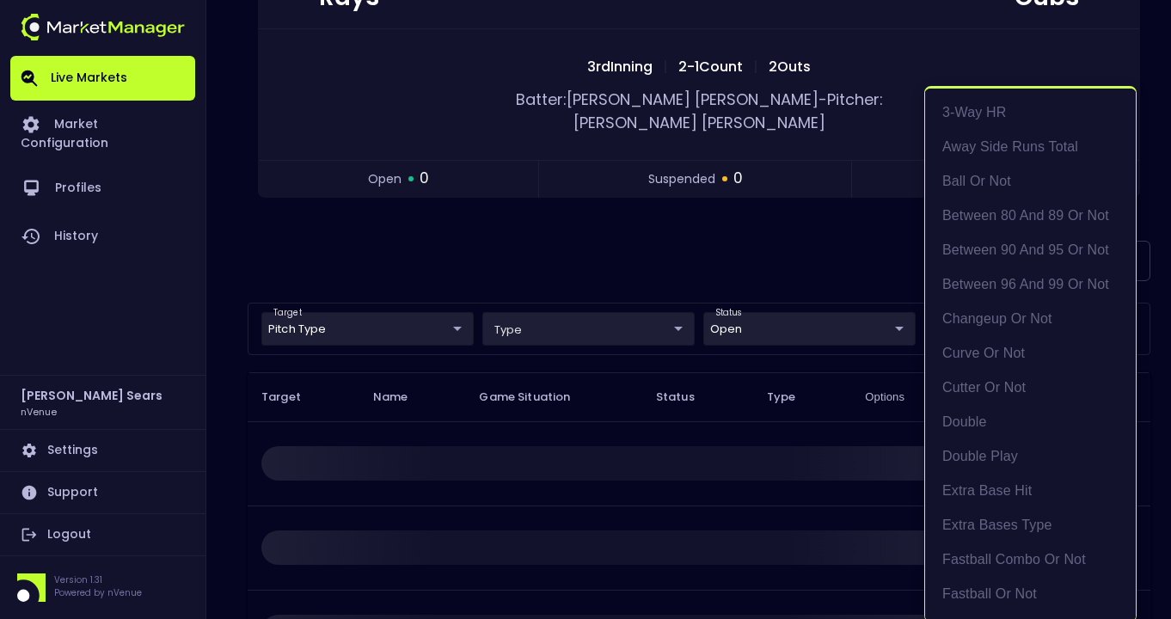
scroll to position [1339, 0]
click at [727, 236] on div at bounding box center [585, 309] width 1171 height 619
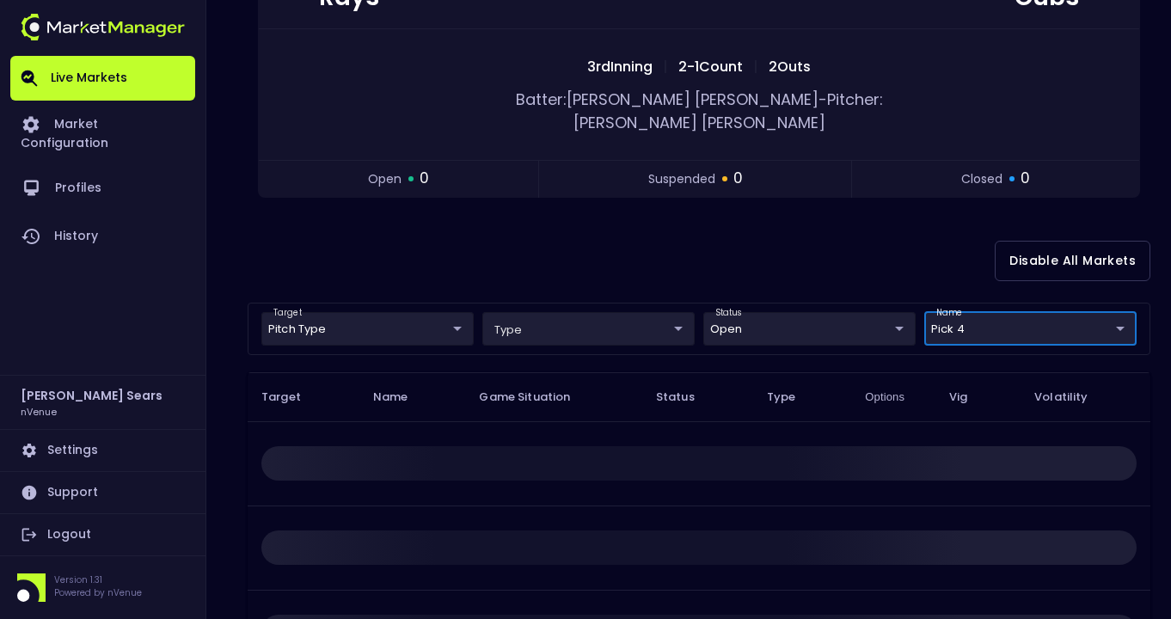
scroll to position [0, 0]
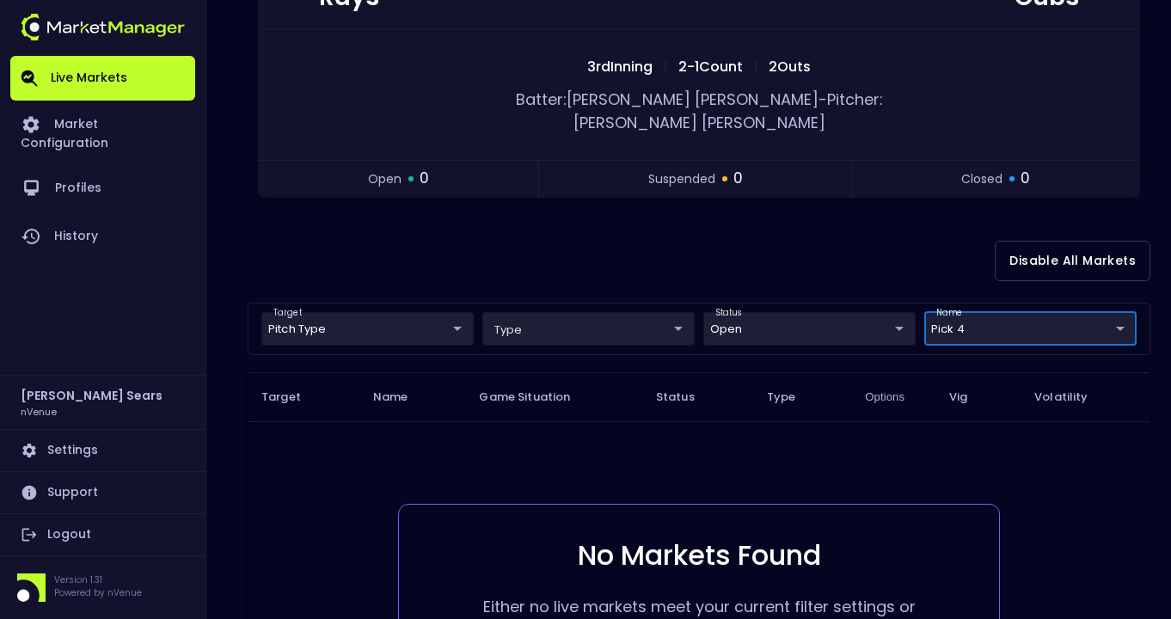
click at [760, 311] on body "Live Markets Market Configuration Profiles History [PERSON_NAME] nVenue Setting…" at bounding box center [585, 308] width 1171 height 1074
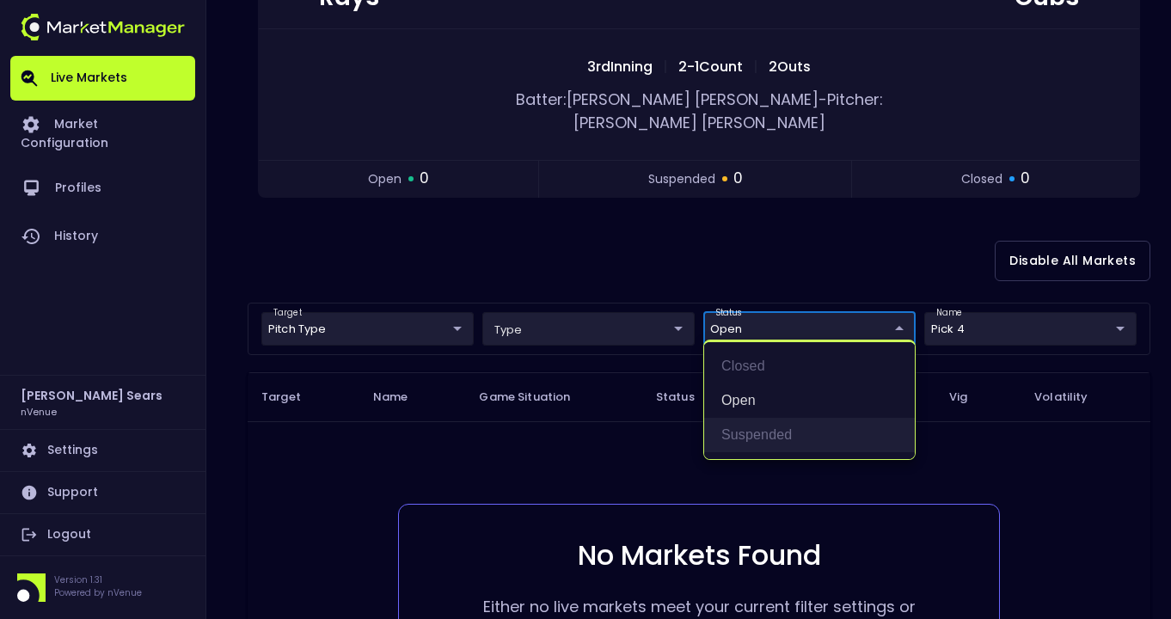
click at [750, 428] on li "suspended" at bounding box center [809, 435] width 211 height 34
type input "open,suspended"
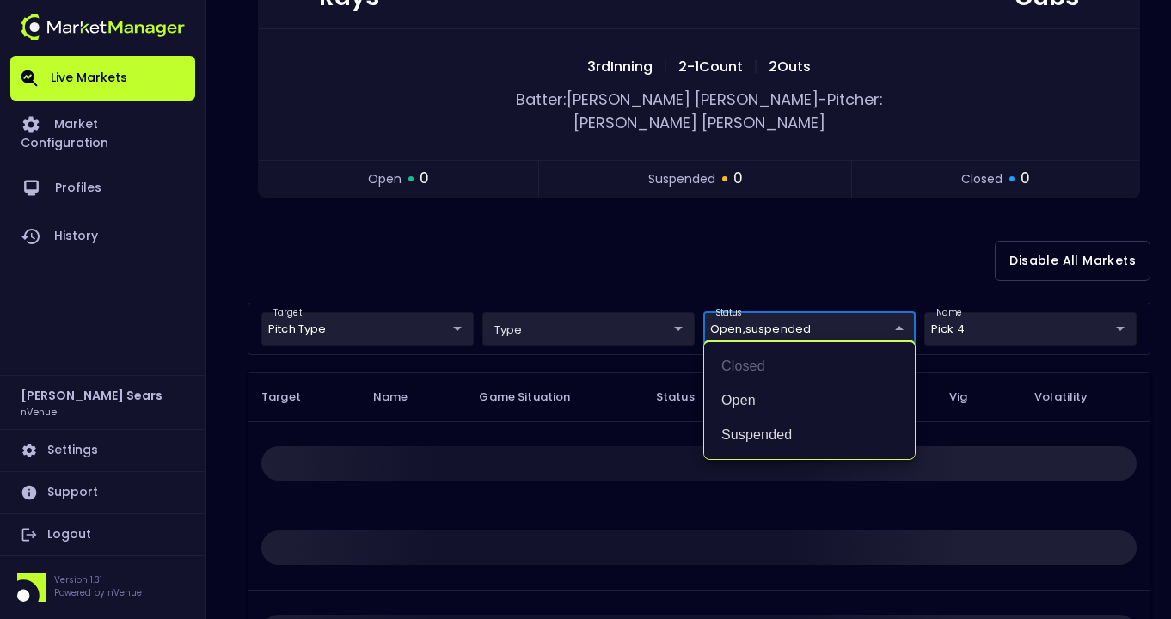
click at [659, 253] on div at bounding box center [585, 309] width 1171 height 619
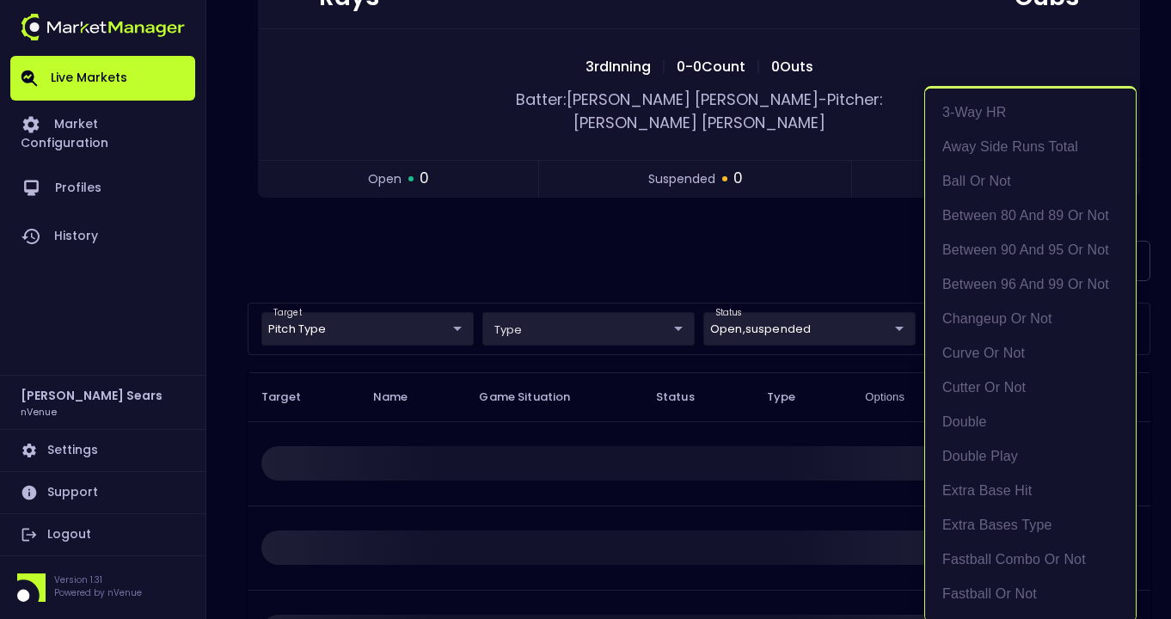
click at [1035, 308] on body "Live Markets Market Configuration Profiles History [PERSON_NAME] nVenue Setting…" at bounding box center [585, 308] width 1171 height 1074
click at [987, 354] on li "Pick 4" at bounding box center [1030, 355] width 211 height 34
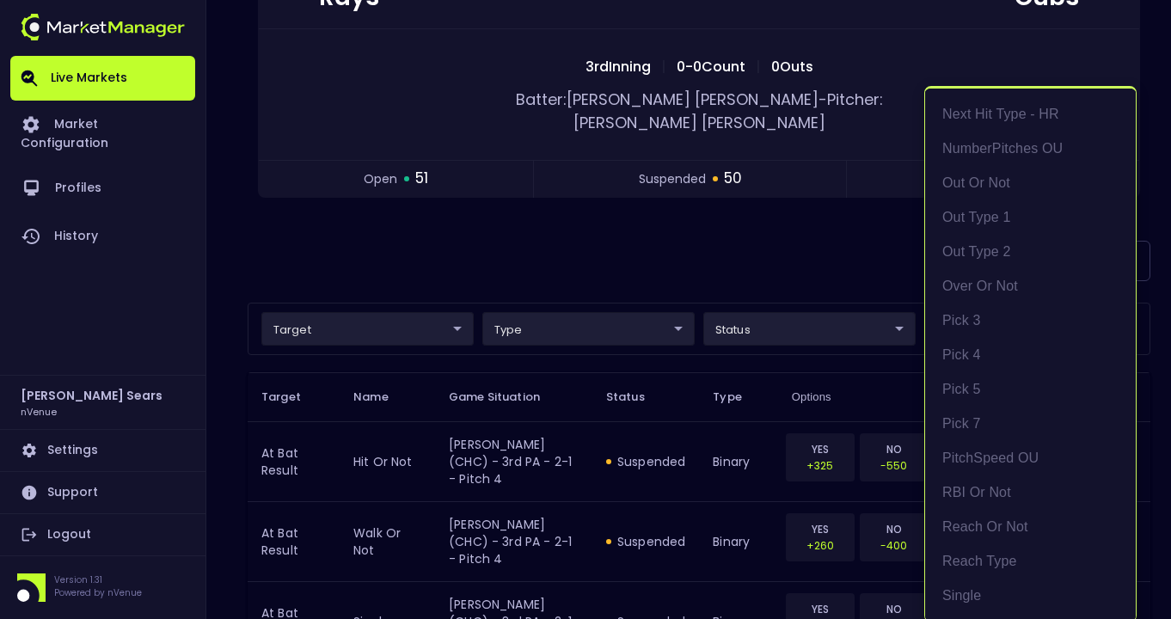
scroll to position [0, 0]
click at [754, 247] on div at bounding box center [585, 309] width 1171 height 619
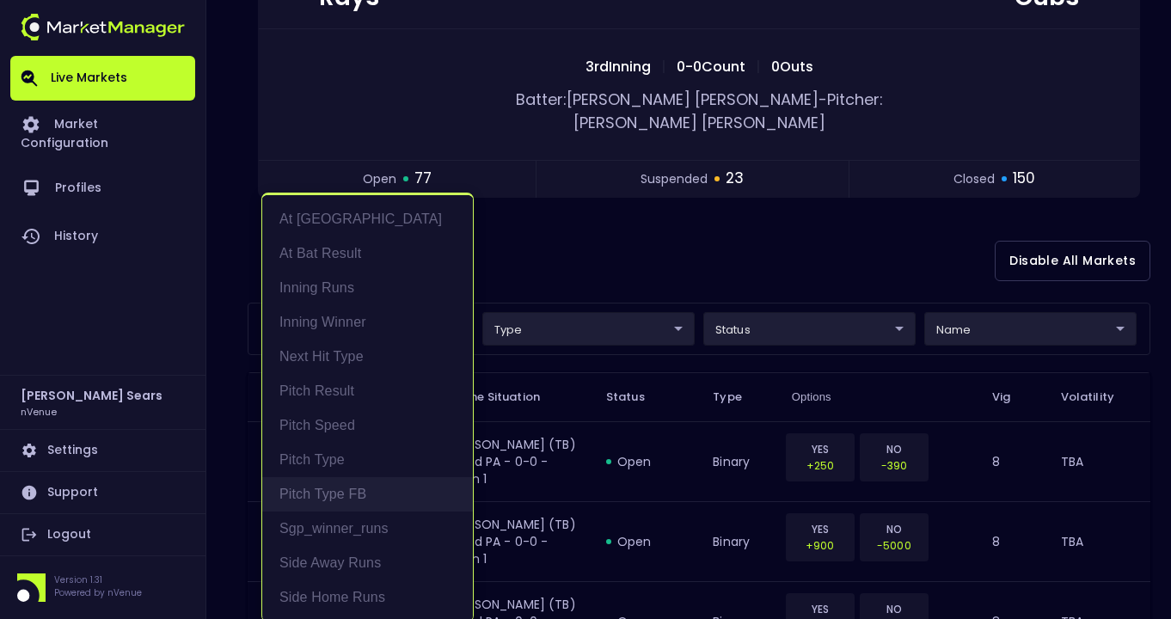
click at [357, 492] on li "Pitch Type FB" at bounding box center [367, 494] width 211 height 34
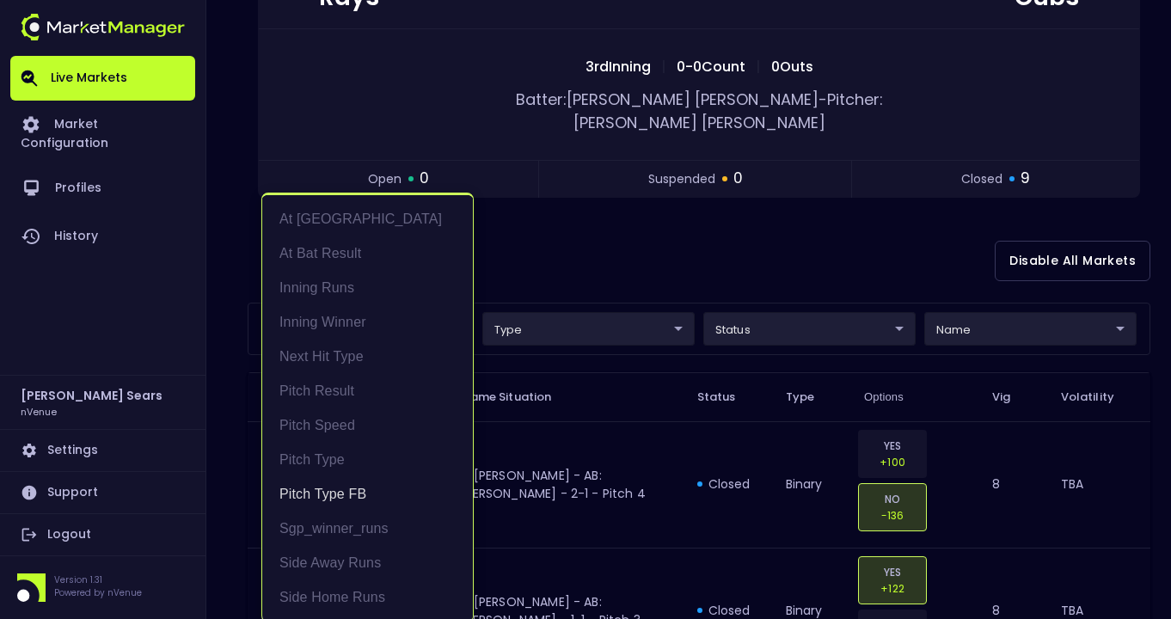
click at [597, 254] on div at bounding box center [585, 309] width 1171 height 619
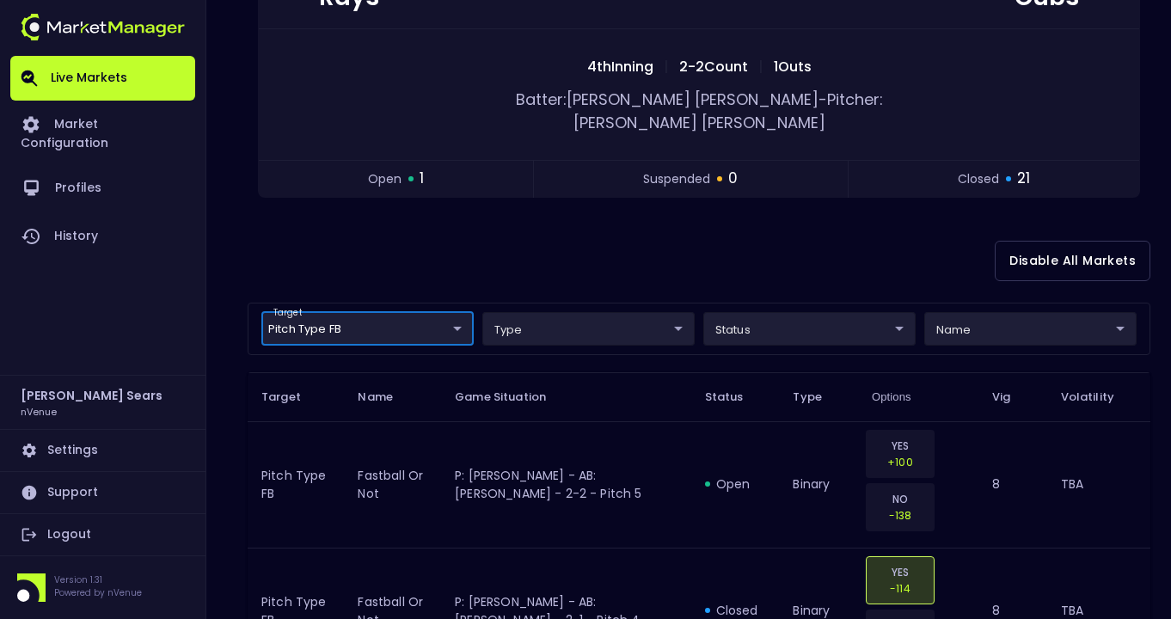
click at [550, 250] on div "Disable All Markets" at bounding box center [699, 260] width 903 height 83
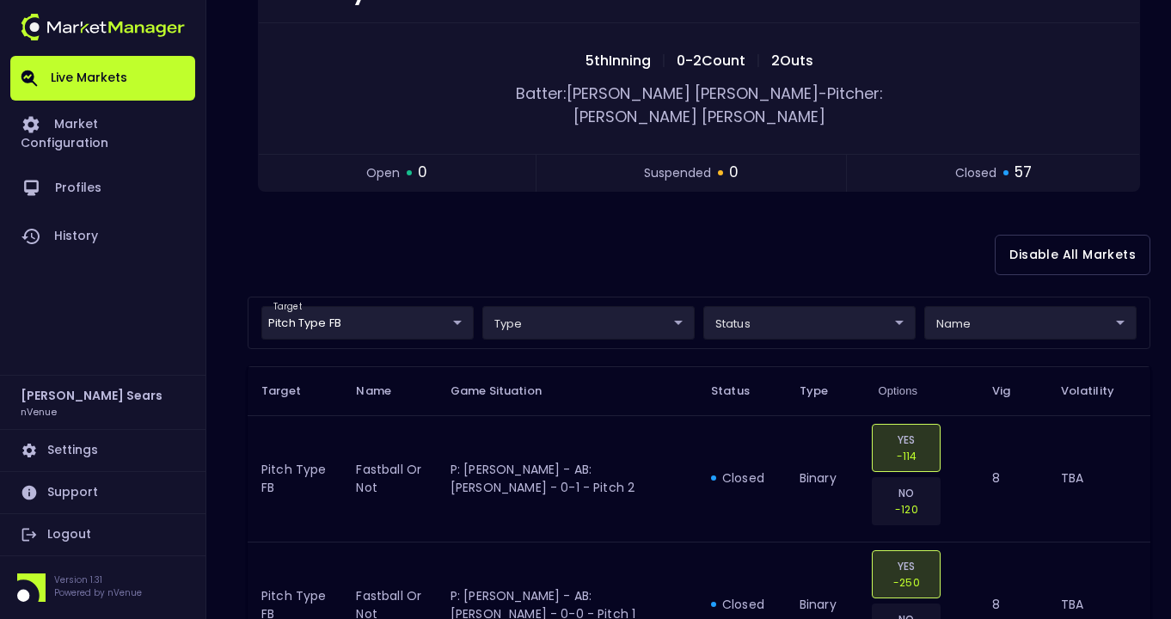
scroll to position [233, 0]
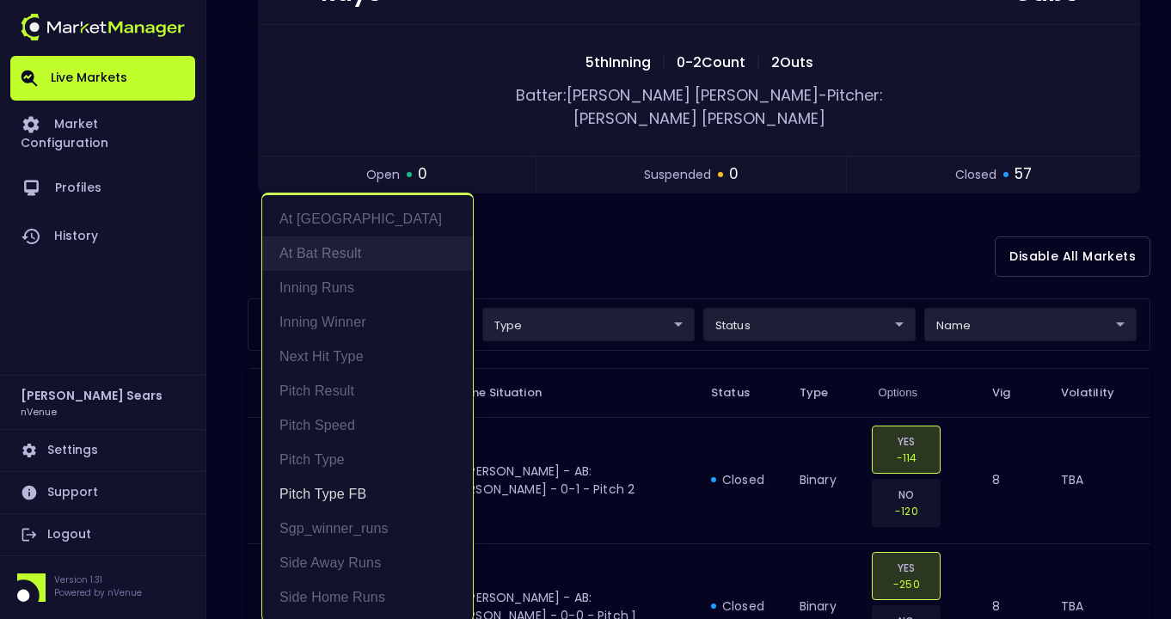
click at [358, 251] on li "At Bat Result" at bounding box center [367, 253] width 211 height 34
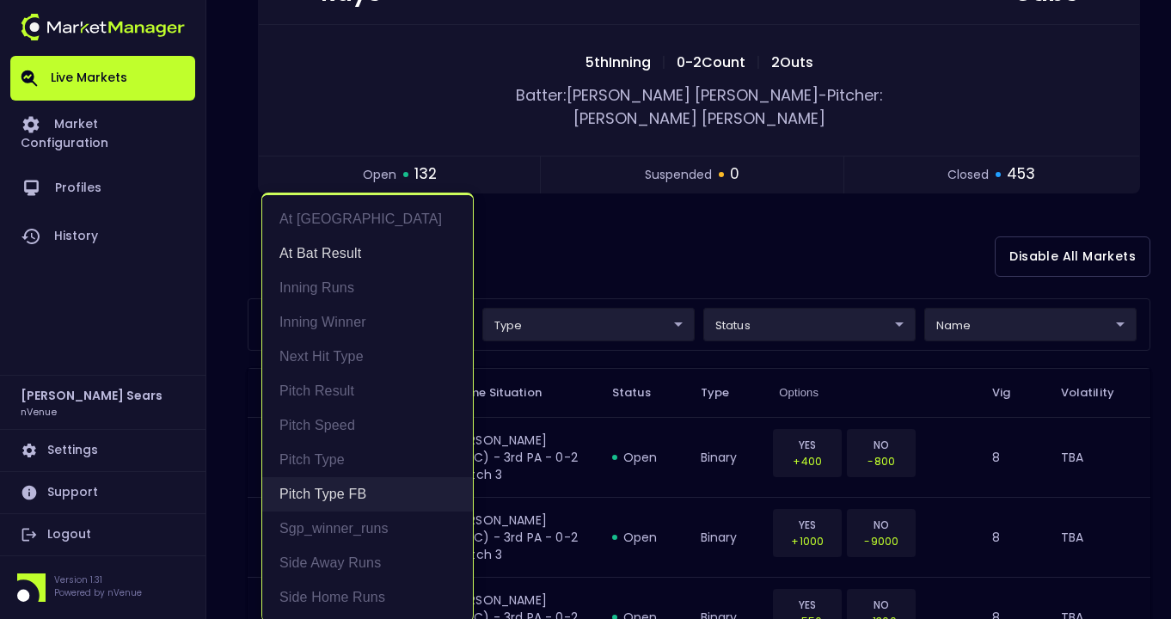
click at [353, 487] on li "Pitch Type FB" at bounding box center [367, 494] width 211 height 34
type input "At Bat Result"
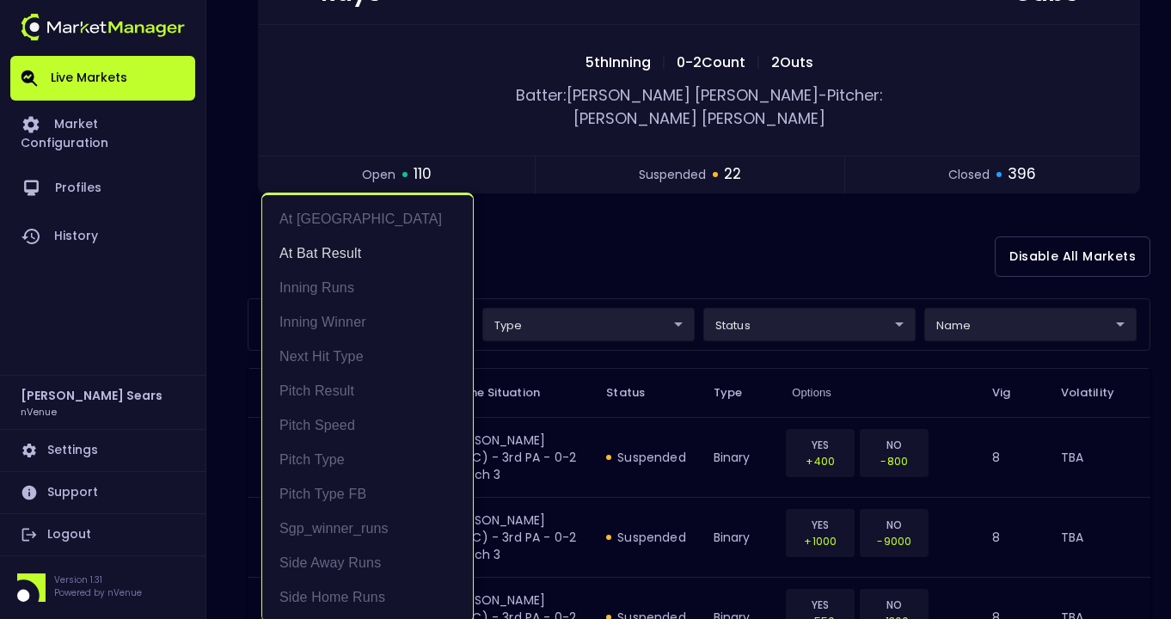
click at [605, 222] on div at bounding box center [585, 309] width 1171 height 619
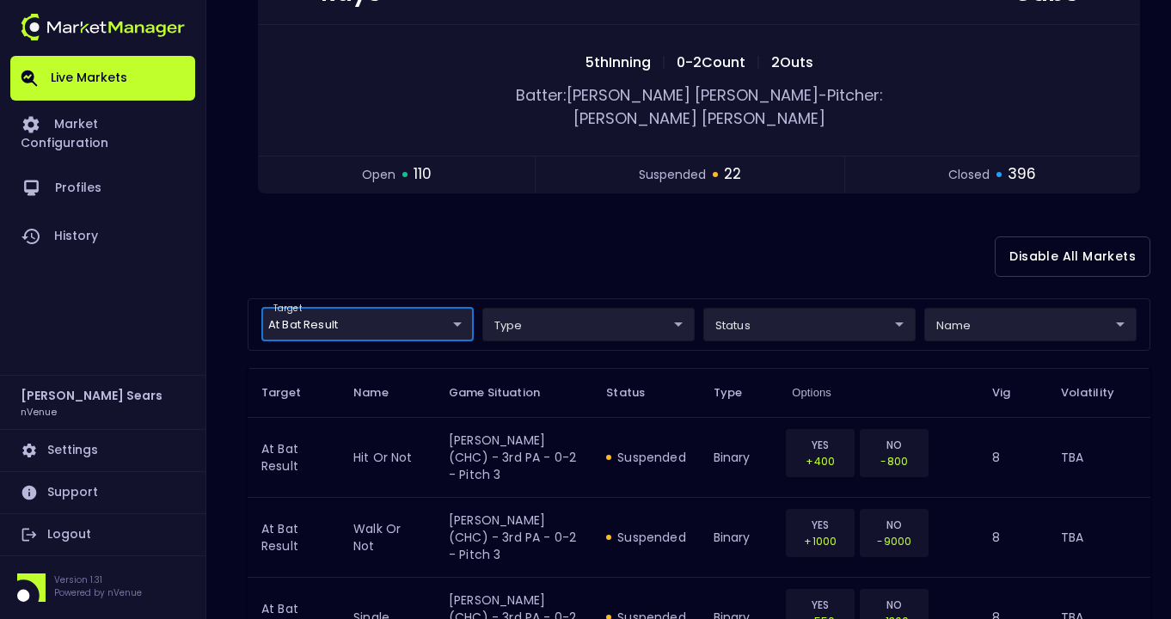
scroll to position [0, 0]
